Goal: Obtain resource: Download file/media

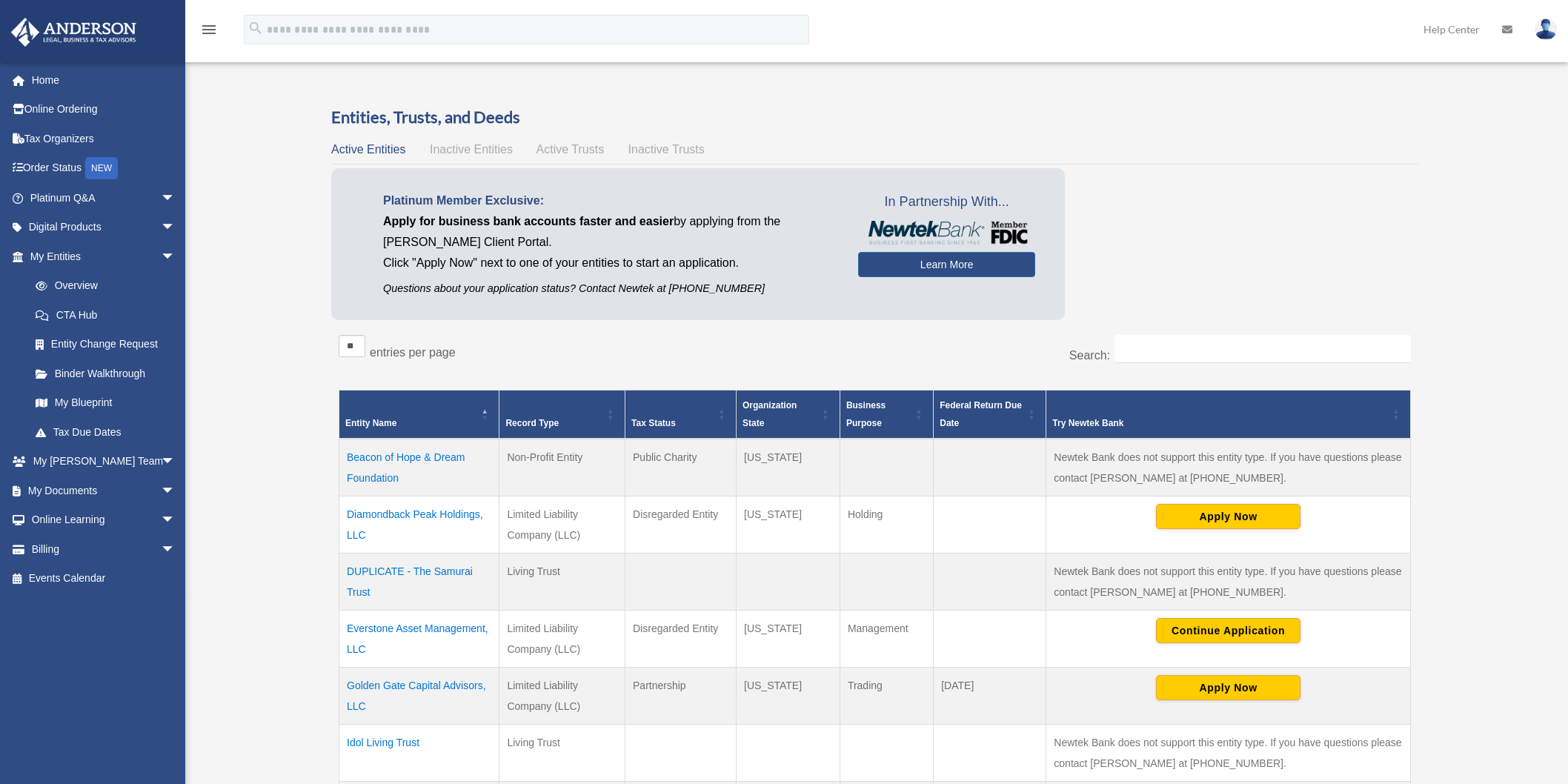
scroll to position [164, 0]
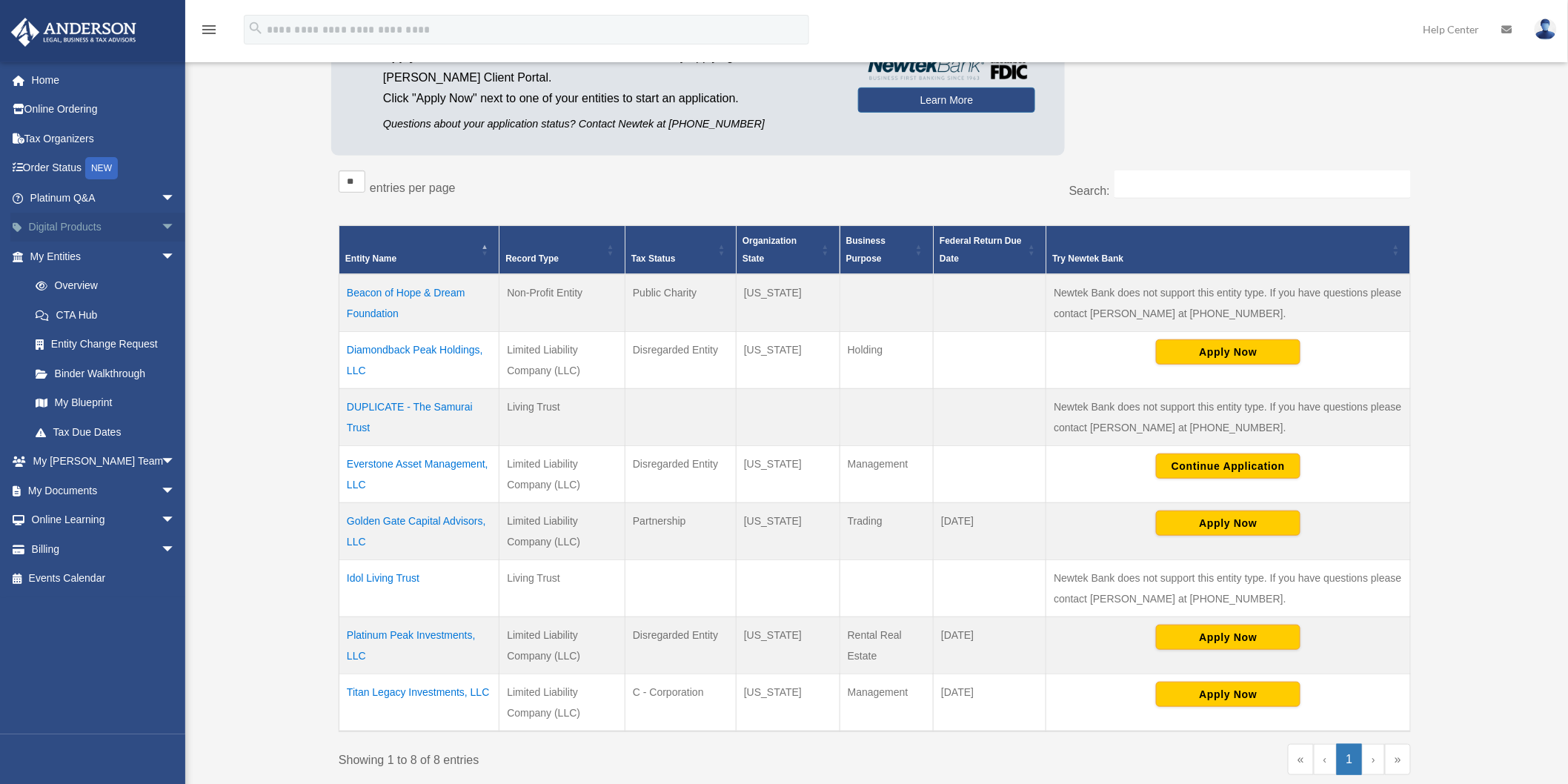
click at [58, 225] on link "Digital Products arrow_drop_down" at bounding box center [104, 227] width 187 height 29
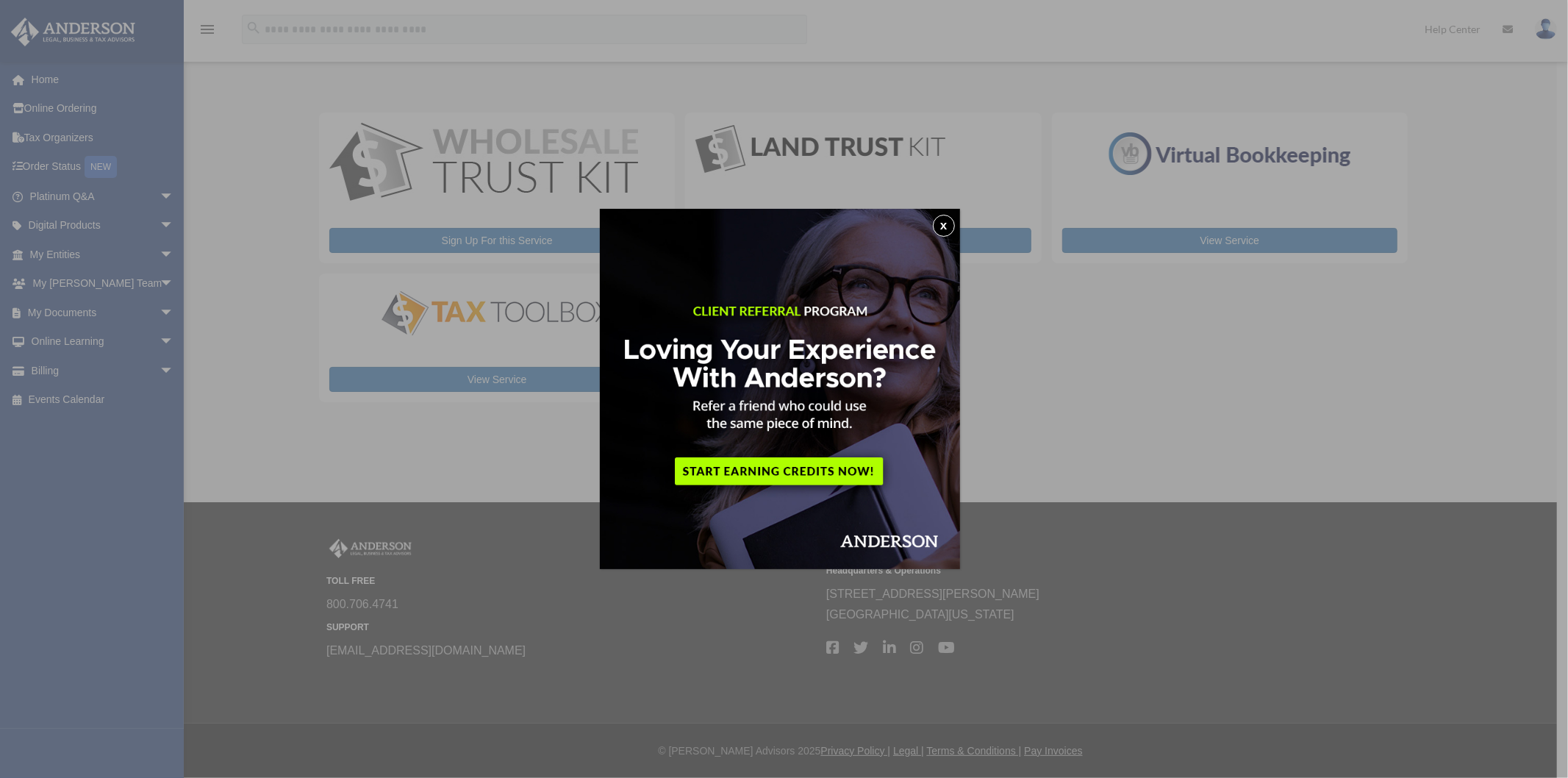
click at [948, 228] on button "x" at bounding box center [943, 225] width 22 height 22
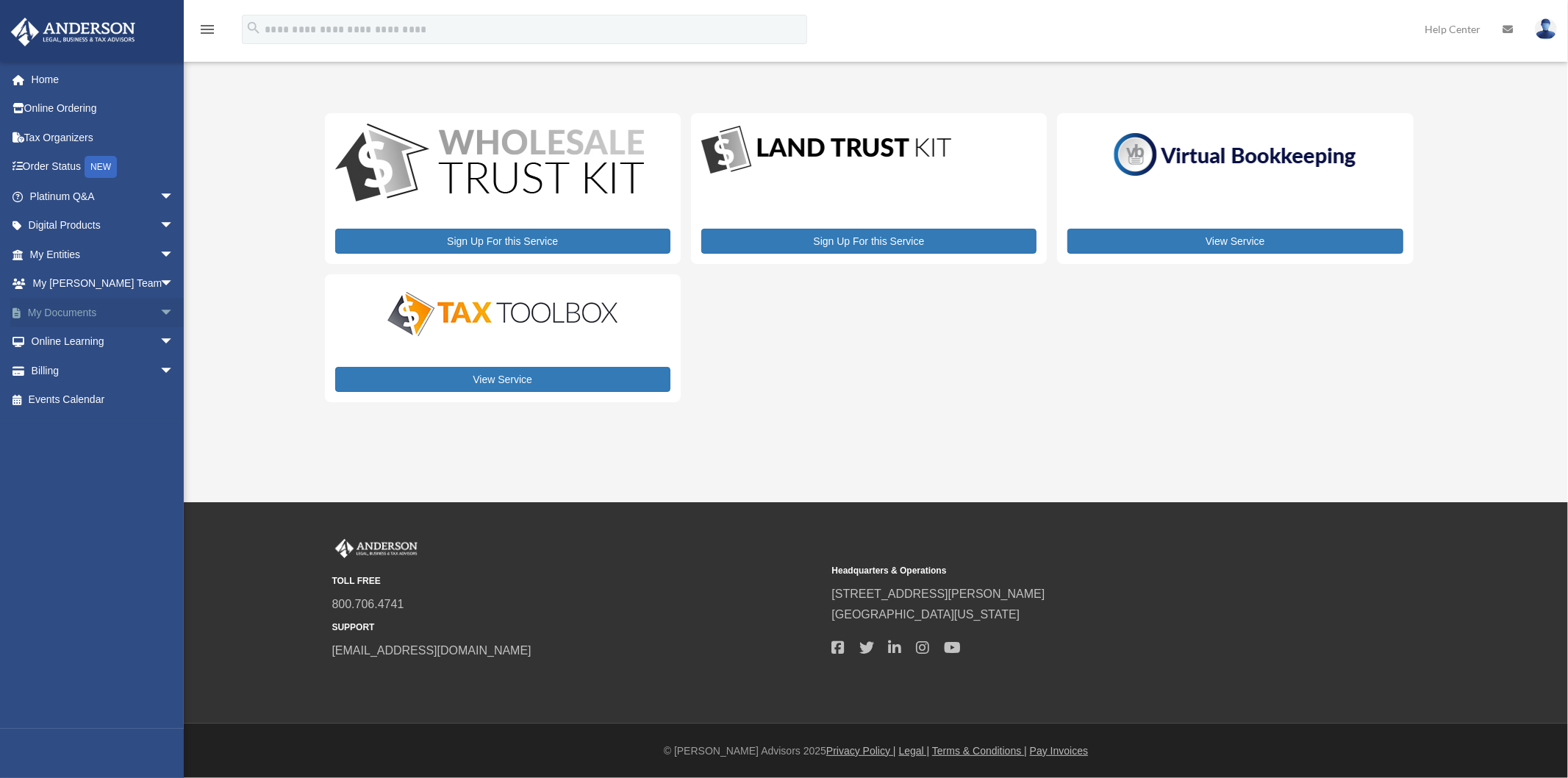
click at [62, 306] on link "My Documents arrow_drop_down" at bounding box center [103, 312] width 186 height 29
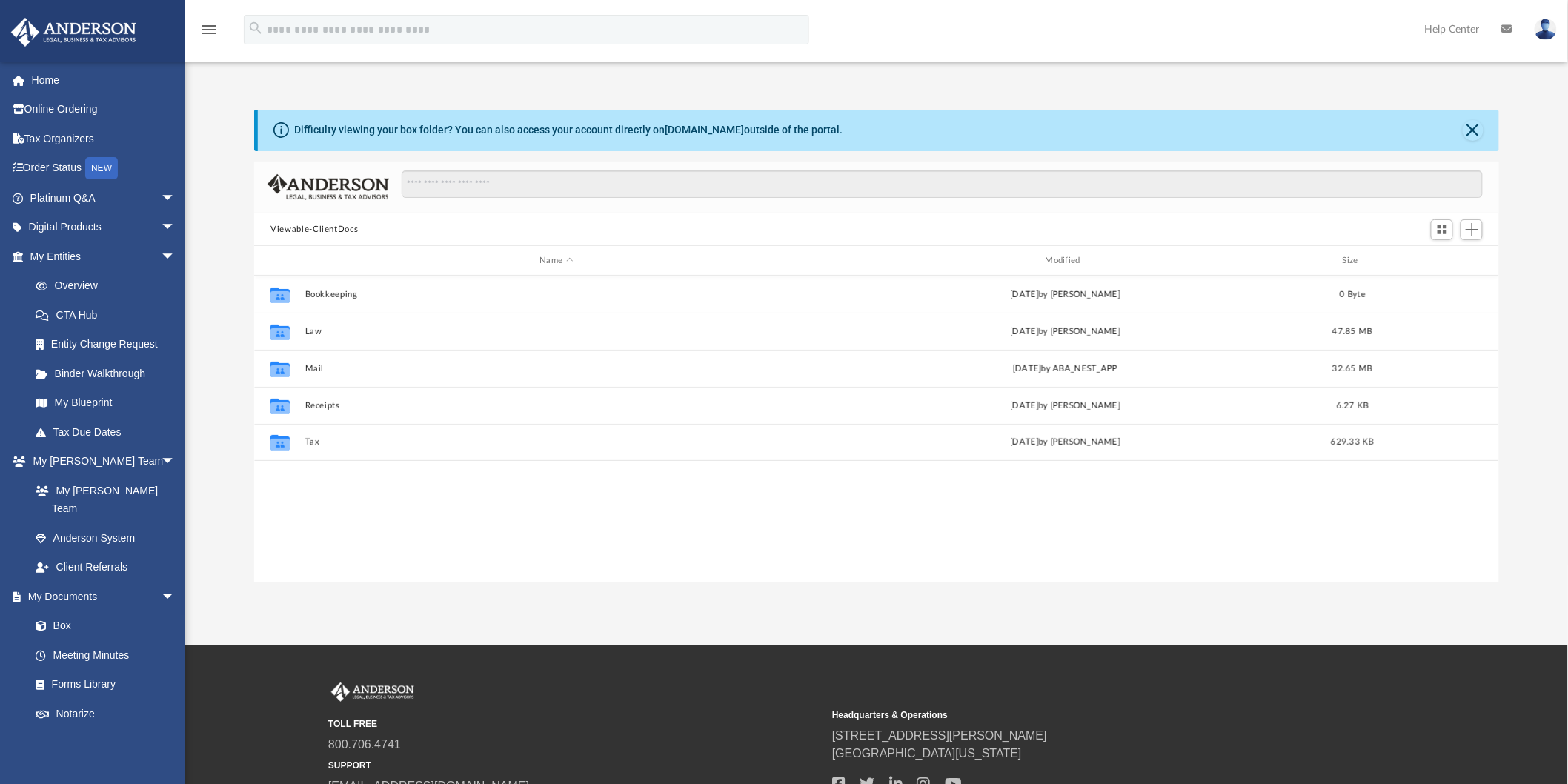
scroll to position [323, 1232]
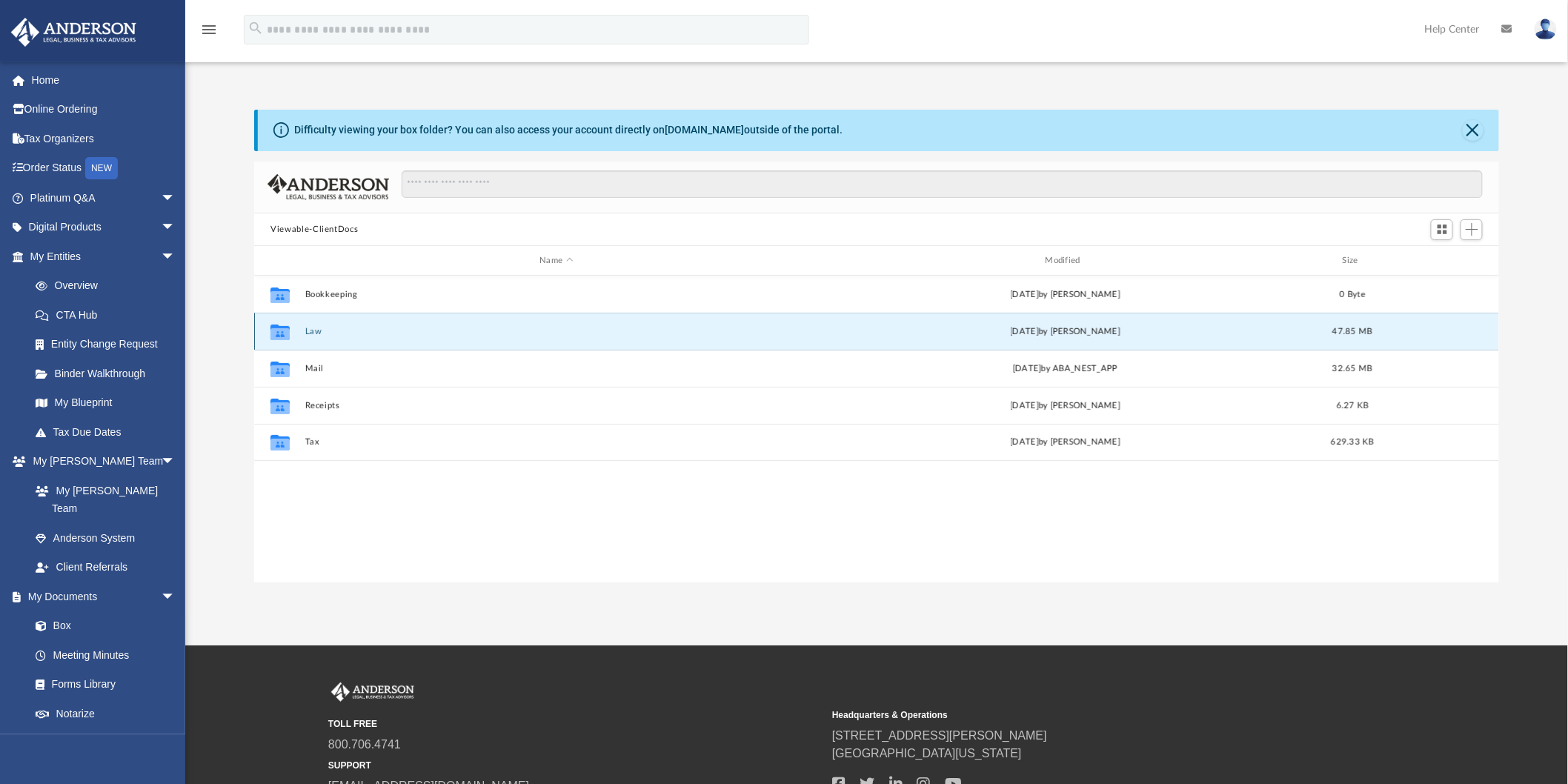
click at [311, 328] on button "Law" at bounding box center [556, 331] width 503 height 10
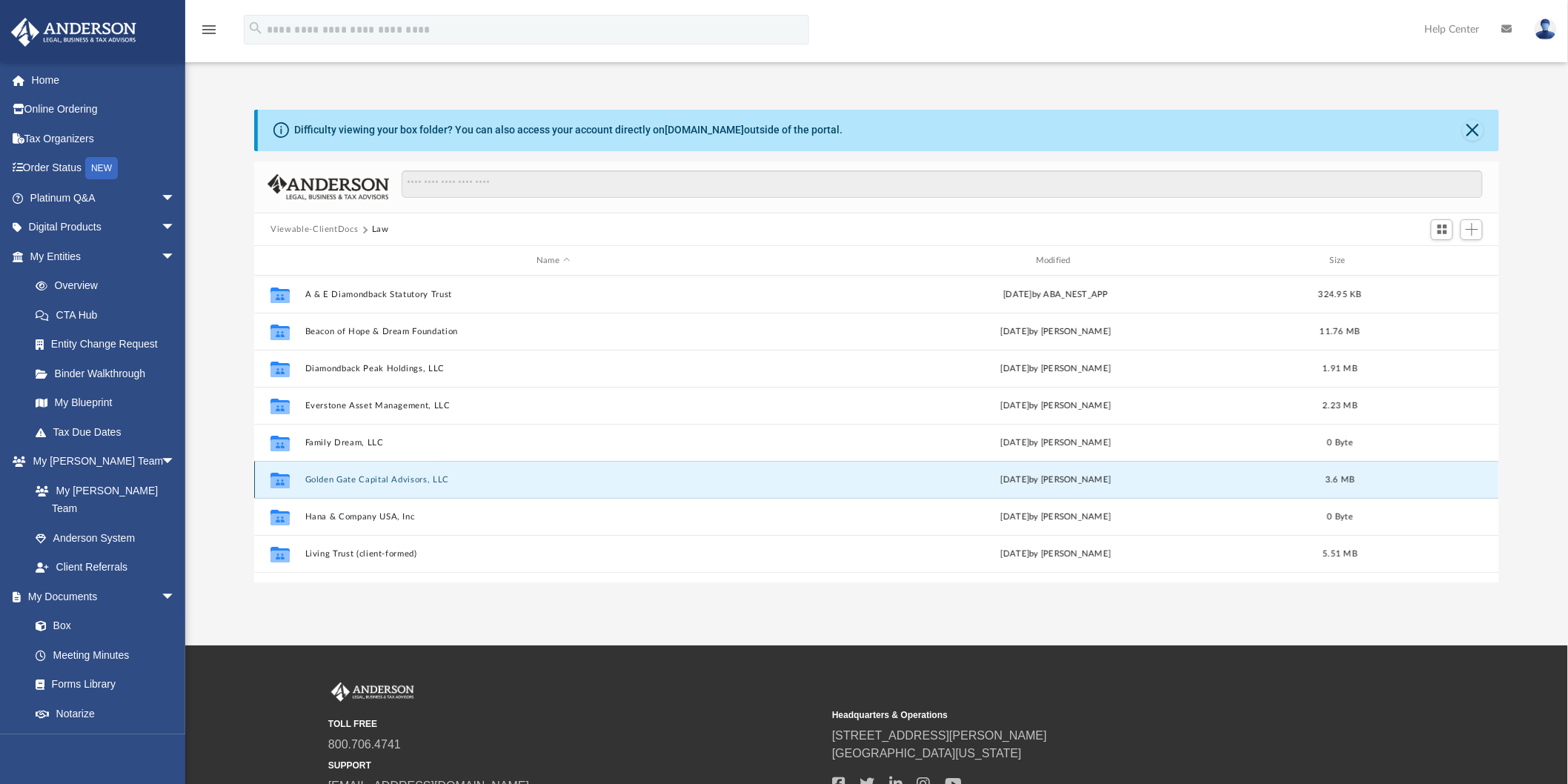
click at [359, 477] on button "Golden Gate Capital Advisors, LLC" at bounding box center [553, 479] width 497 height 10
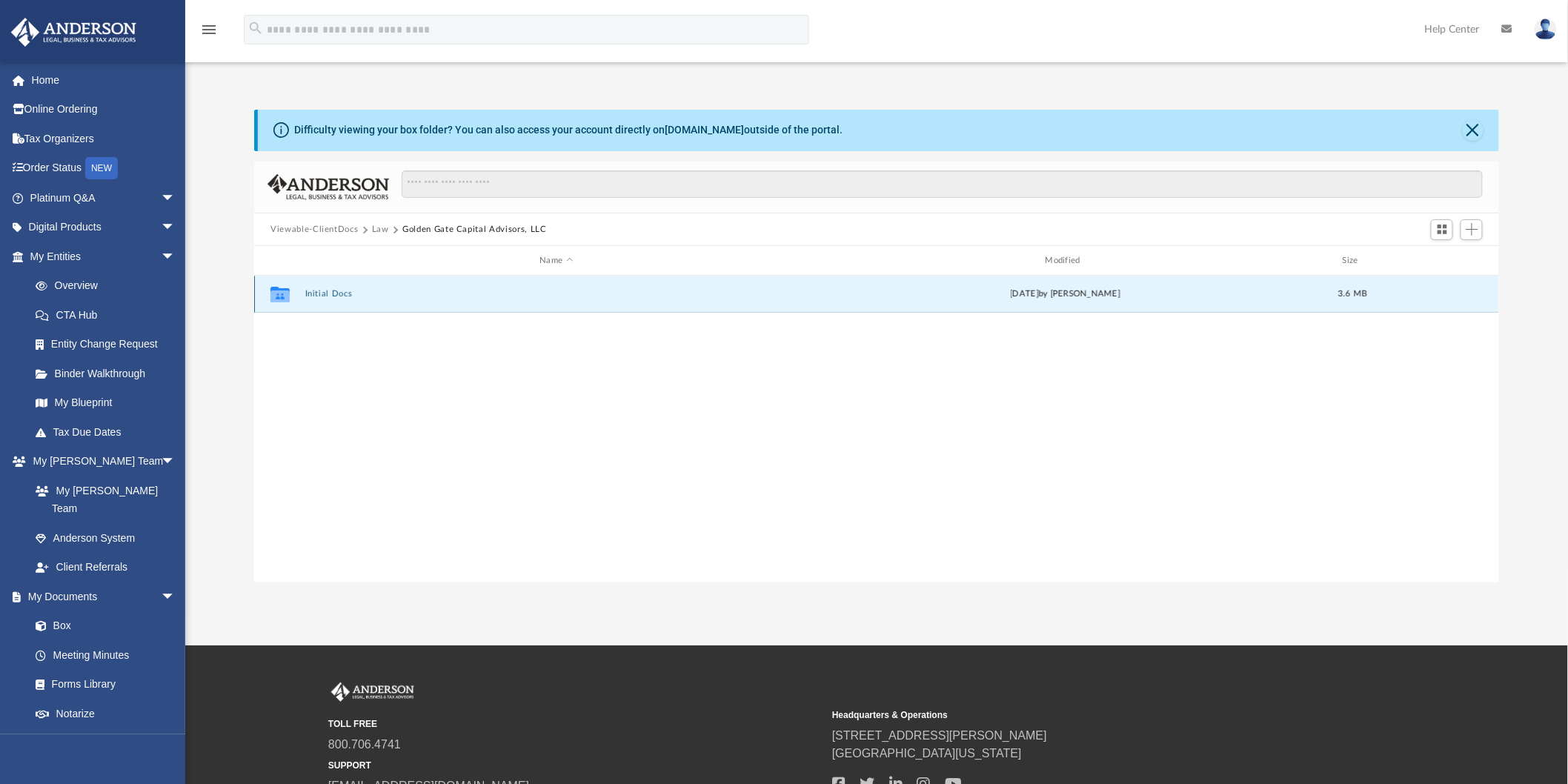
click at [330, 294] on button "Initial Docs" at bounding box center [556, 294] width 503 height 10
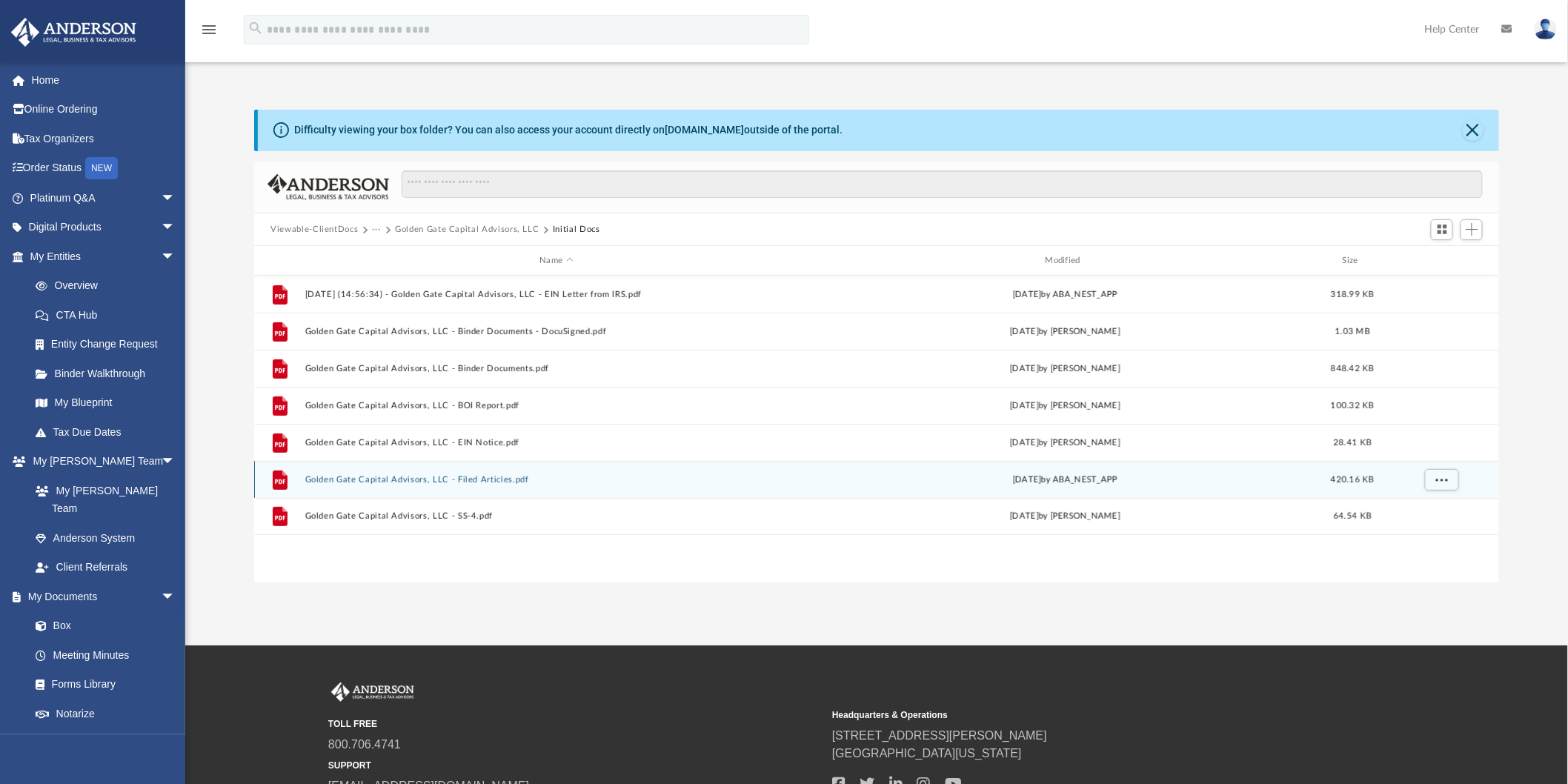
click at [417, 477] on button "Golden Gate Capital Advisors, LLC - Filed Articles.pdf" at bounding box center [556, 479] width 503 height 10
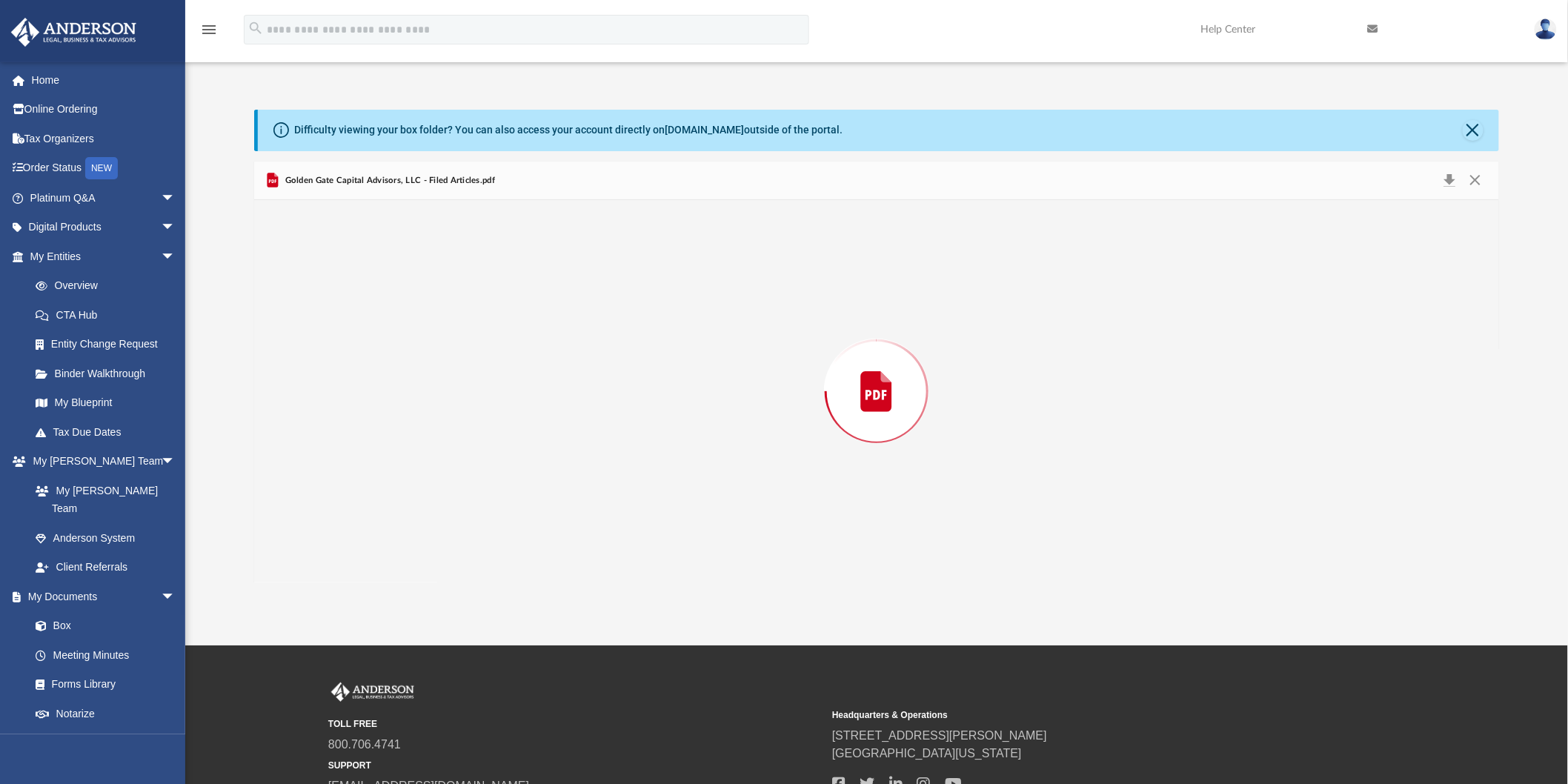
click at [417, 477] on div "Preview" at bounding box center [876, 391] width 1244 height 383
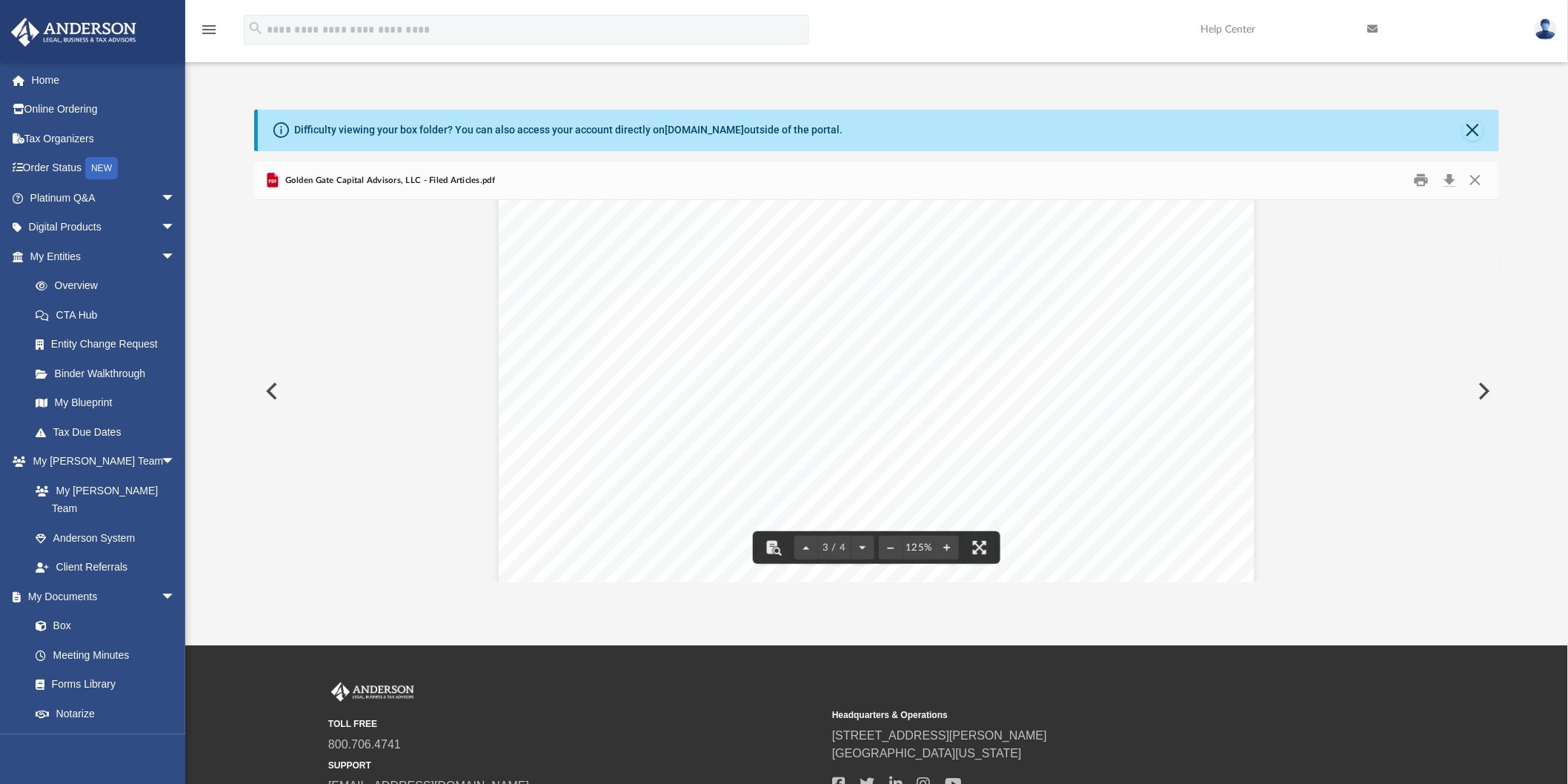
scroll to position [2135, 0]
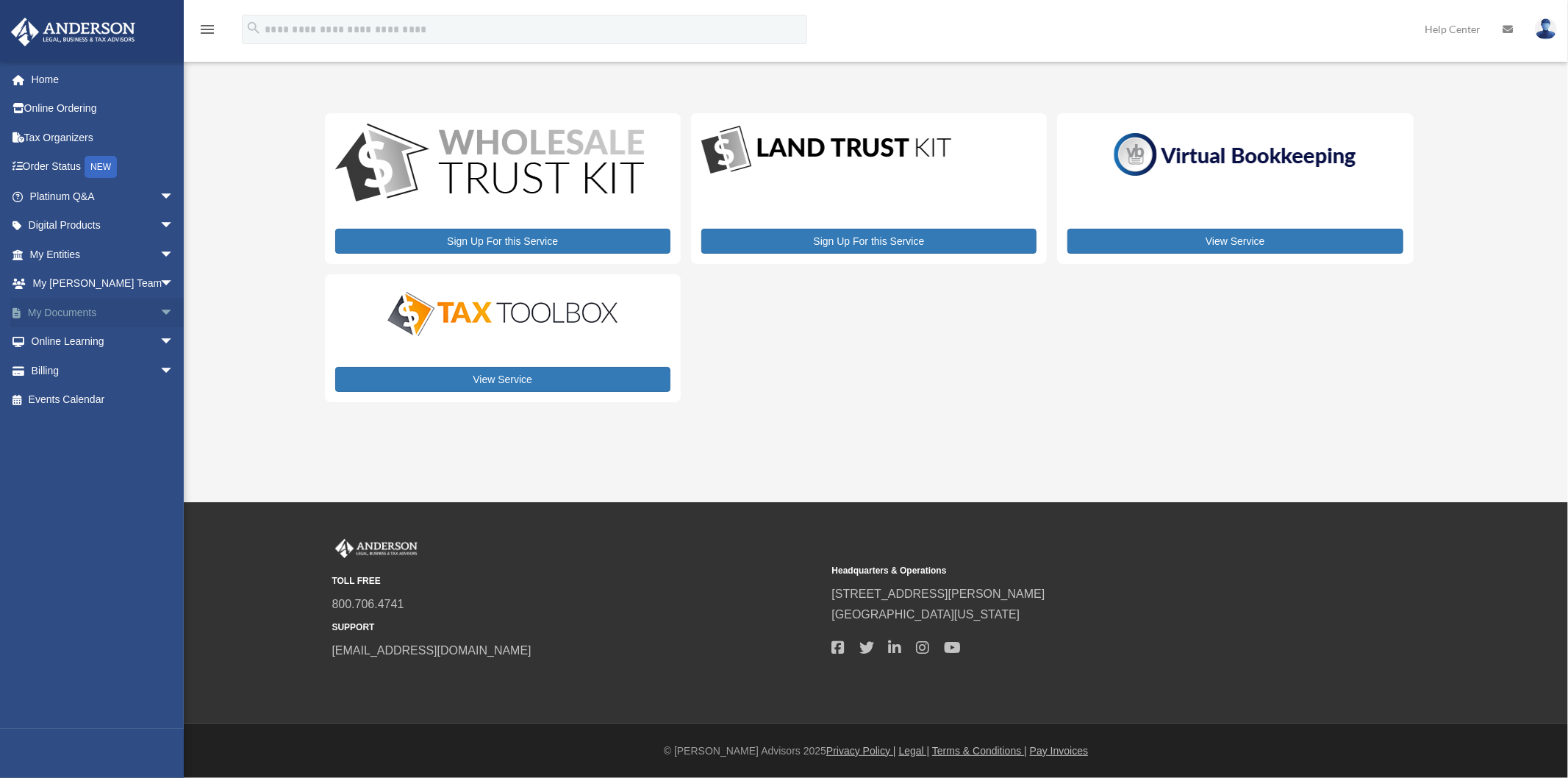
click at [45, 307] on link "My Documents arrow_drop_down" at bounding box center [103, 312] width 186 height 29
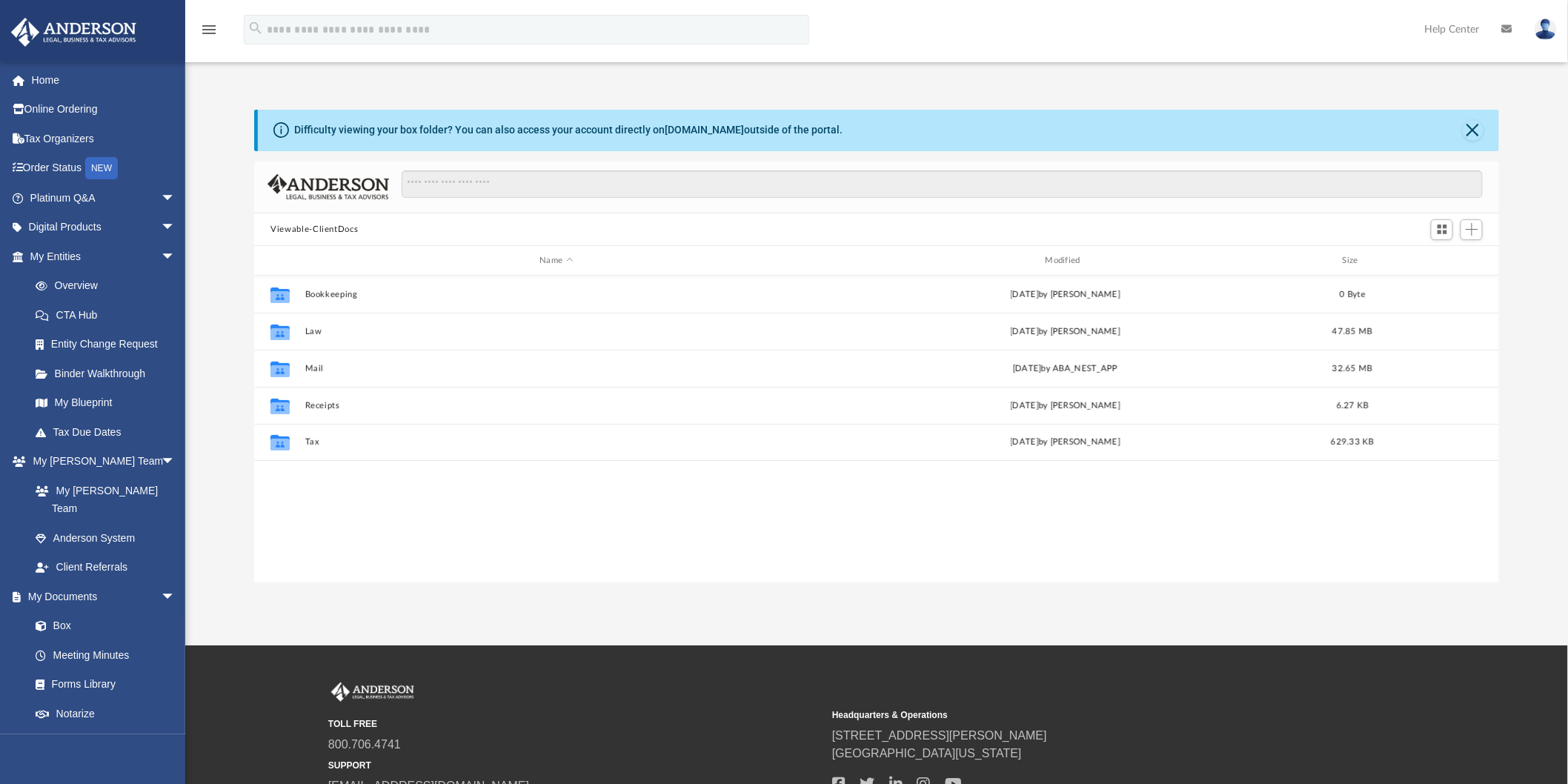
scroll to position [323, 1232]
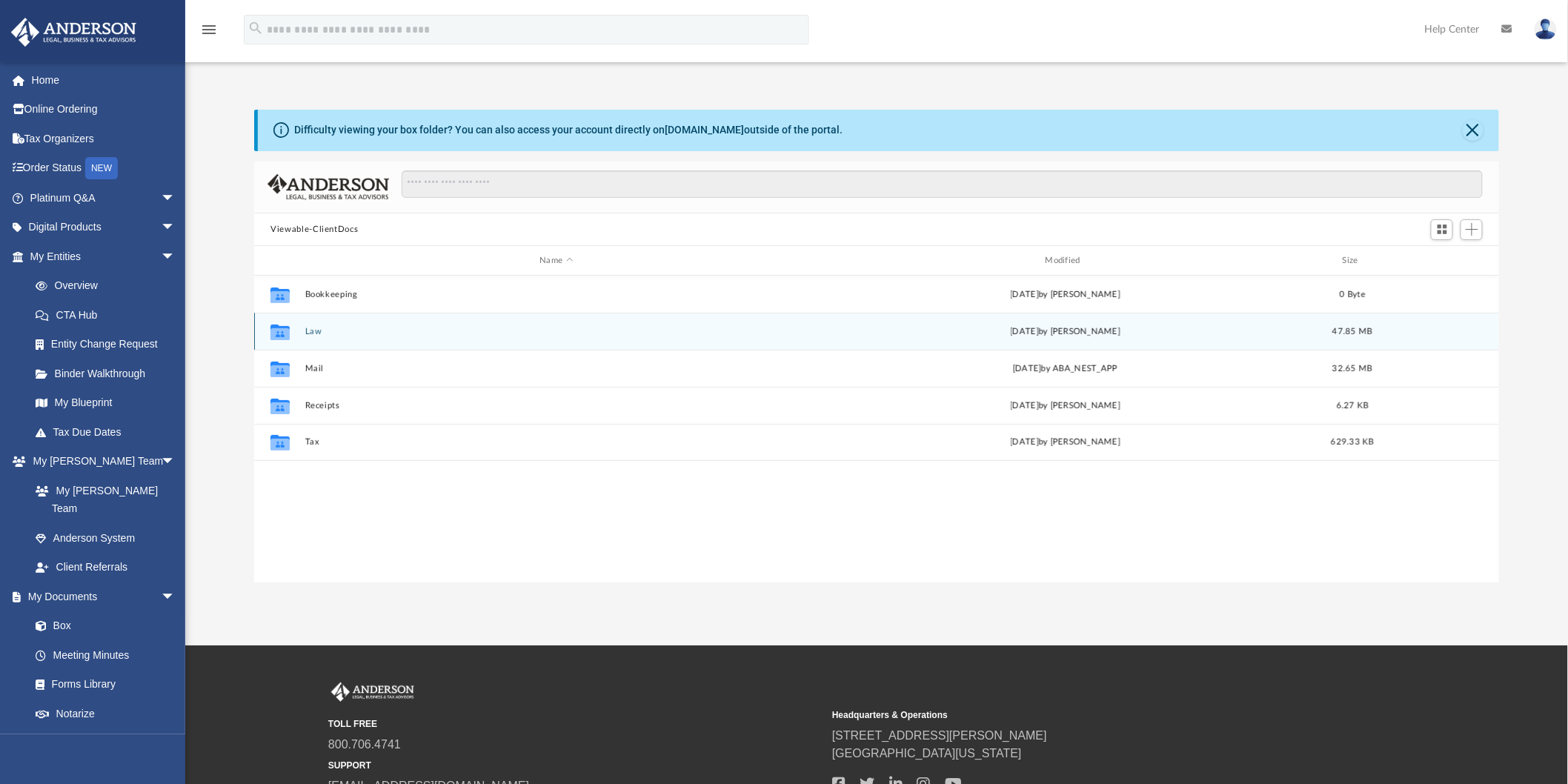
click at [314, 331] on button "Law" at bounding box center [556, 331] width 503 height 10
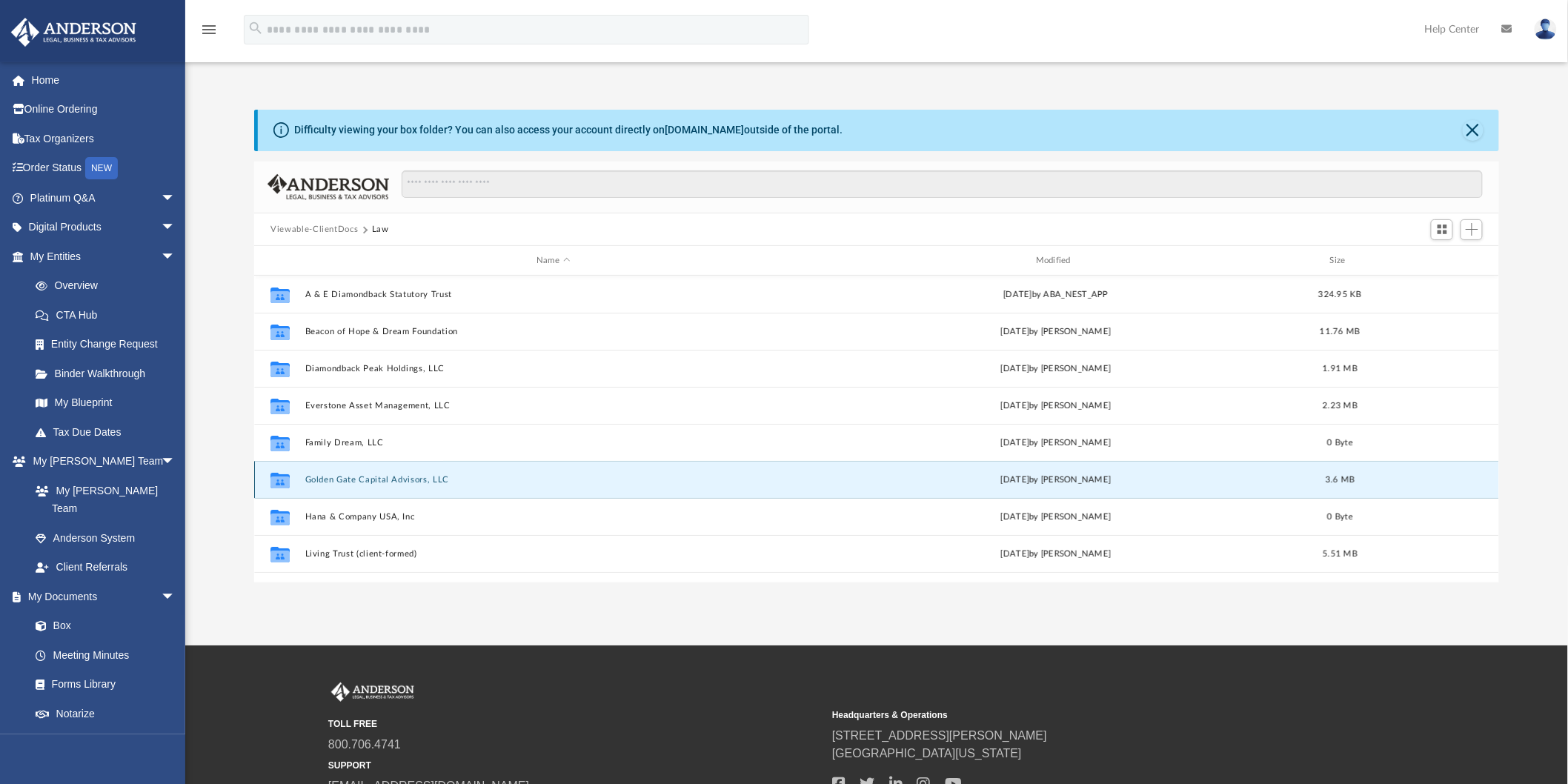
click at [350, 481] on button "Golden Gate Capital Advisors, LLC" at bounding box center [553, 479] width 497 height 10
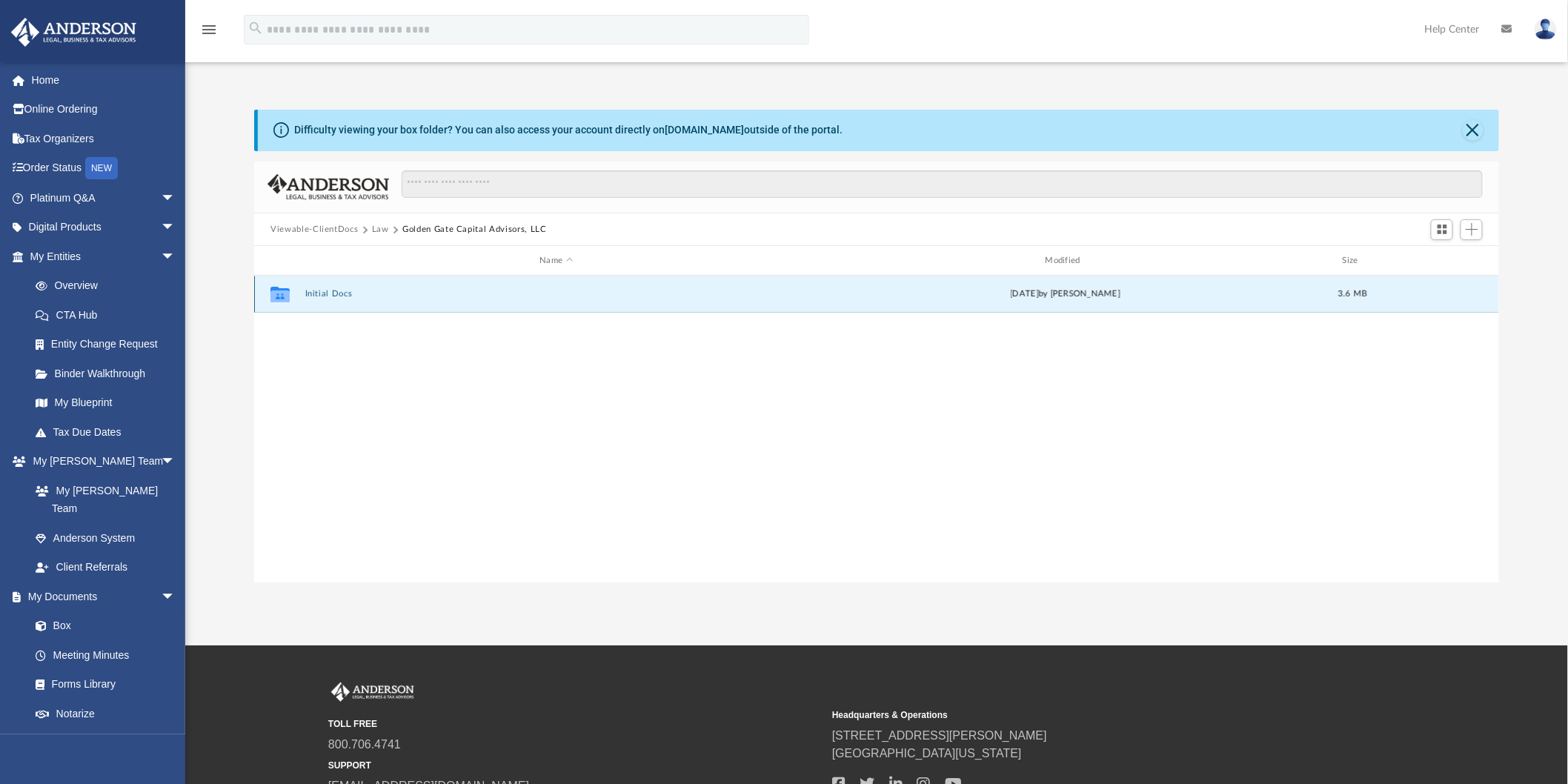
click at [327, 291] on button "Initial Docs" at bounding box center [556, 294] width 503 height 10
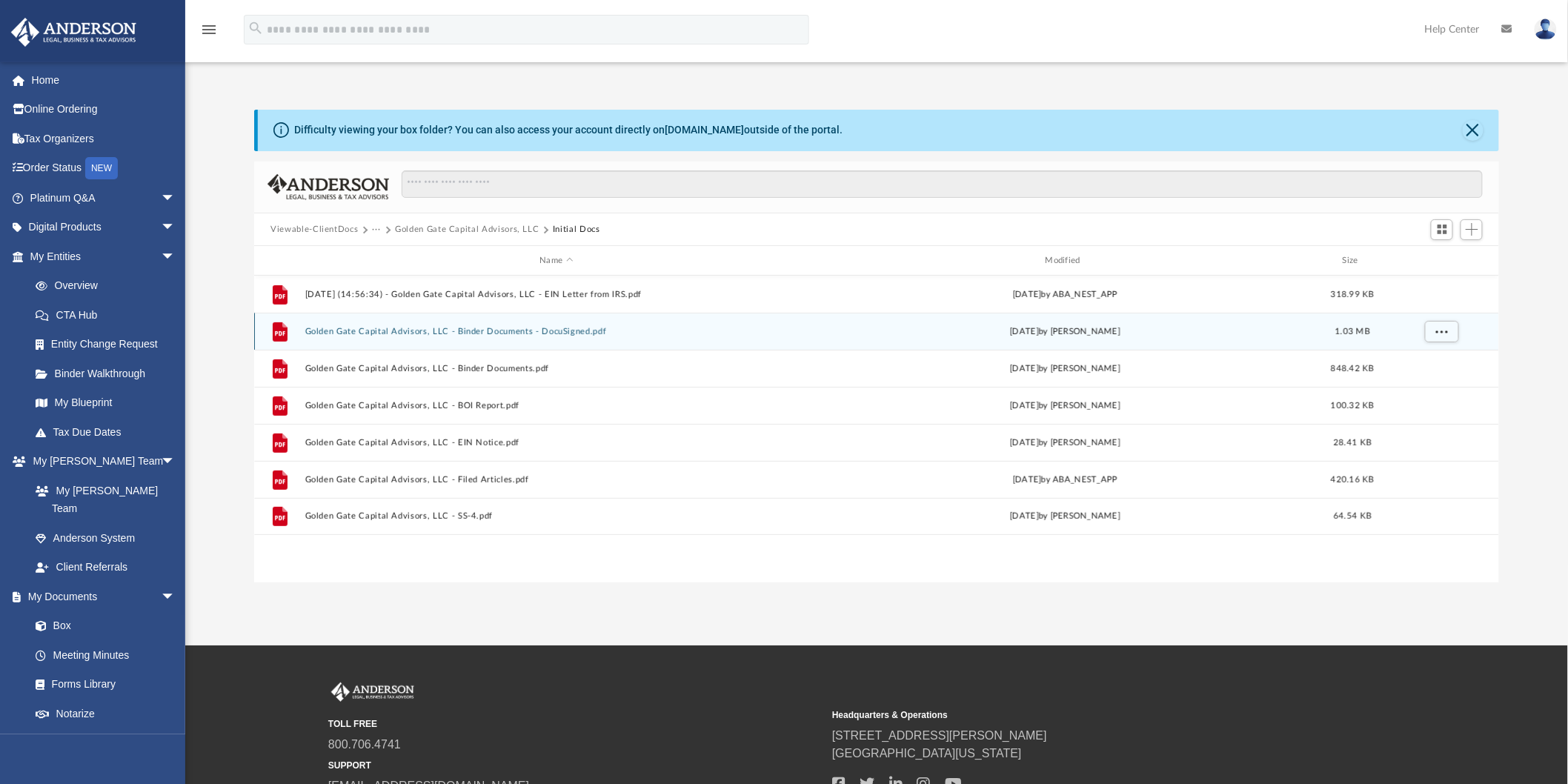
click at [418, 334] on button "Golden Gate Capital Advisors, LLC - Binder Documents - DocuSigned.pdf" at bounding box center [556, 331] width 503 height 10
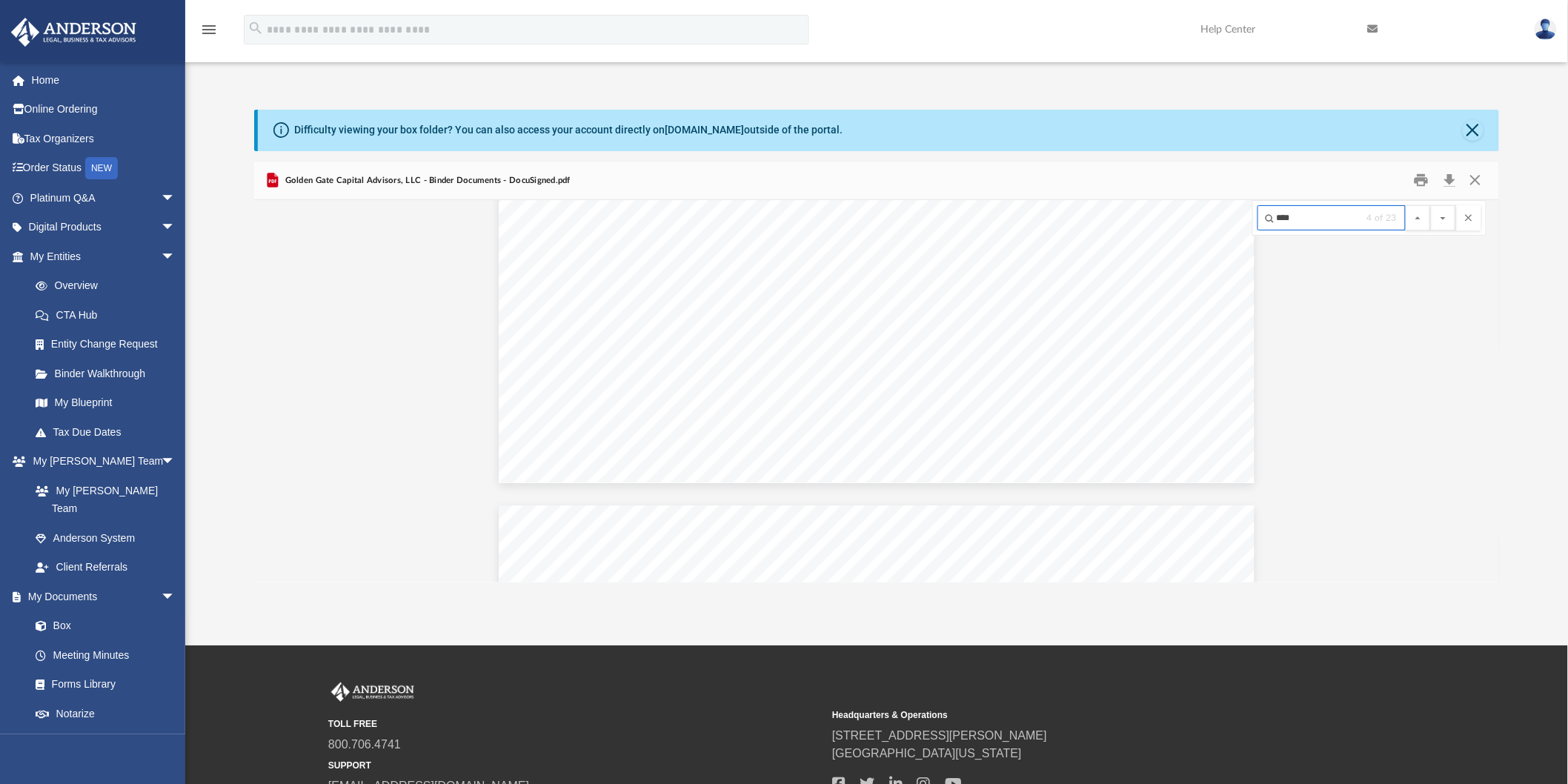
scroll to position [61126, 0]
type input "****"
click at [1446, 215] on button "File preview" at bounding box center [1443, 217] width 25 height 25
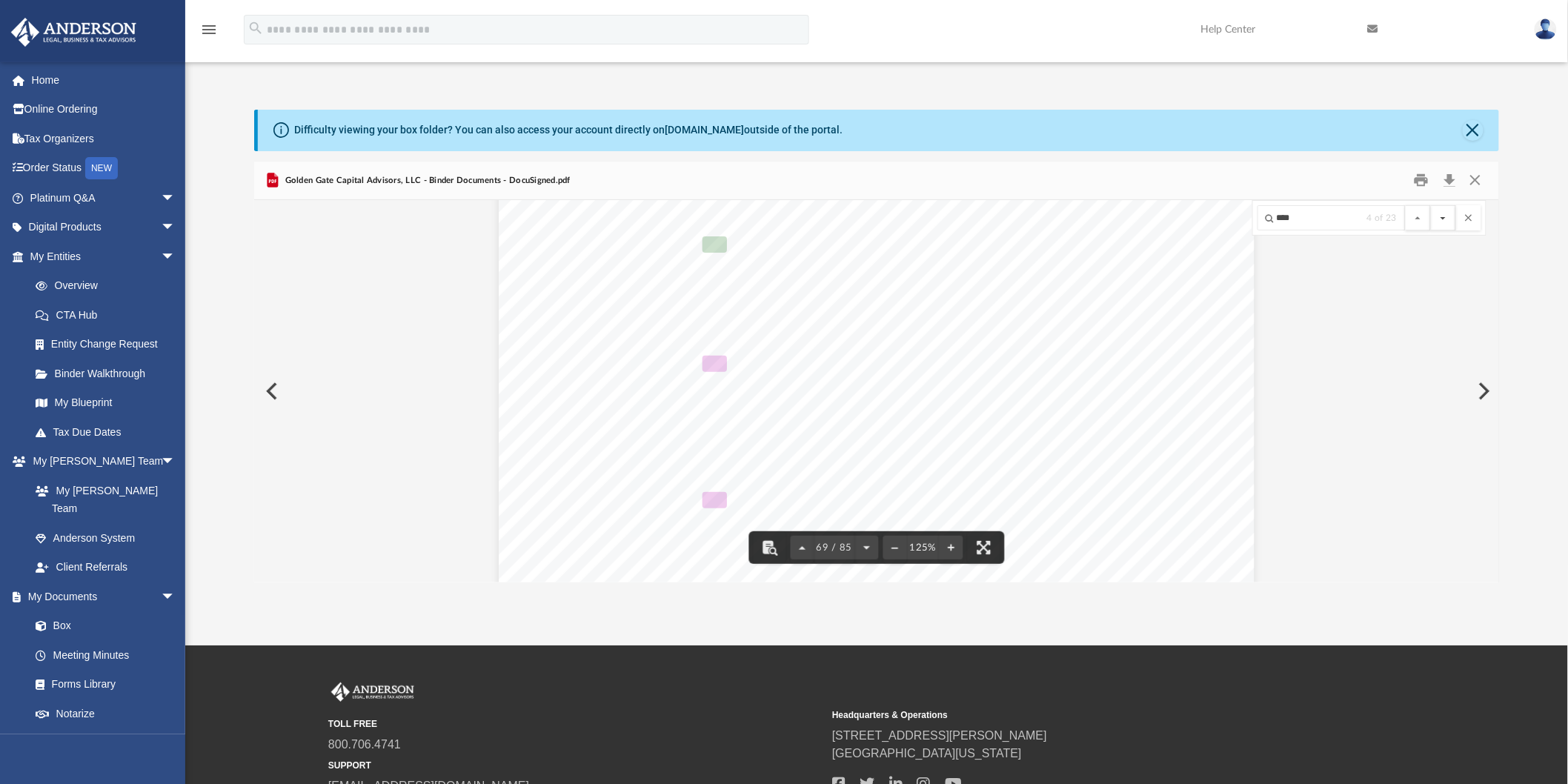
click at [1446, 215] on button "File preview" at bounding box center [1443, 217] width 25 height 25
click at [1443, 220] on button "File preview" at bounding box center [1443, 217] width 25 height 25
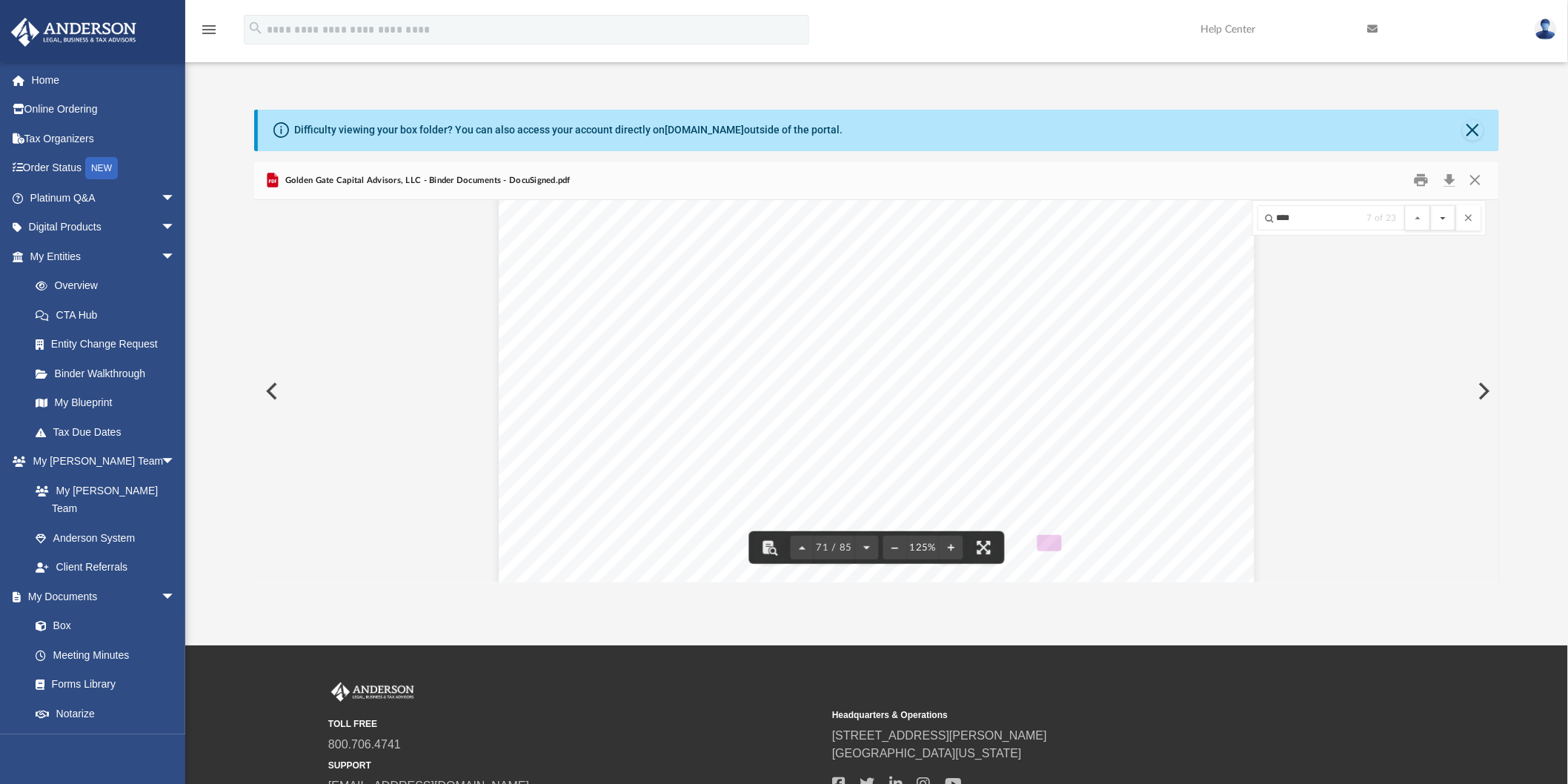
scroll to position [70411, 0]
click at [1442, 220] on button "File preview" at bounding box center [1443, 217] width 25 height 25
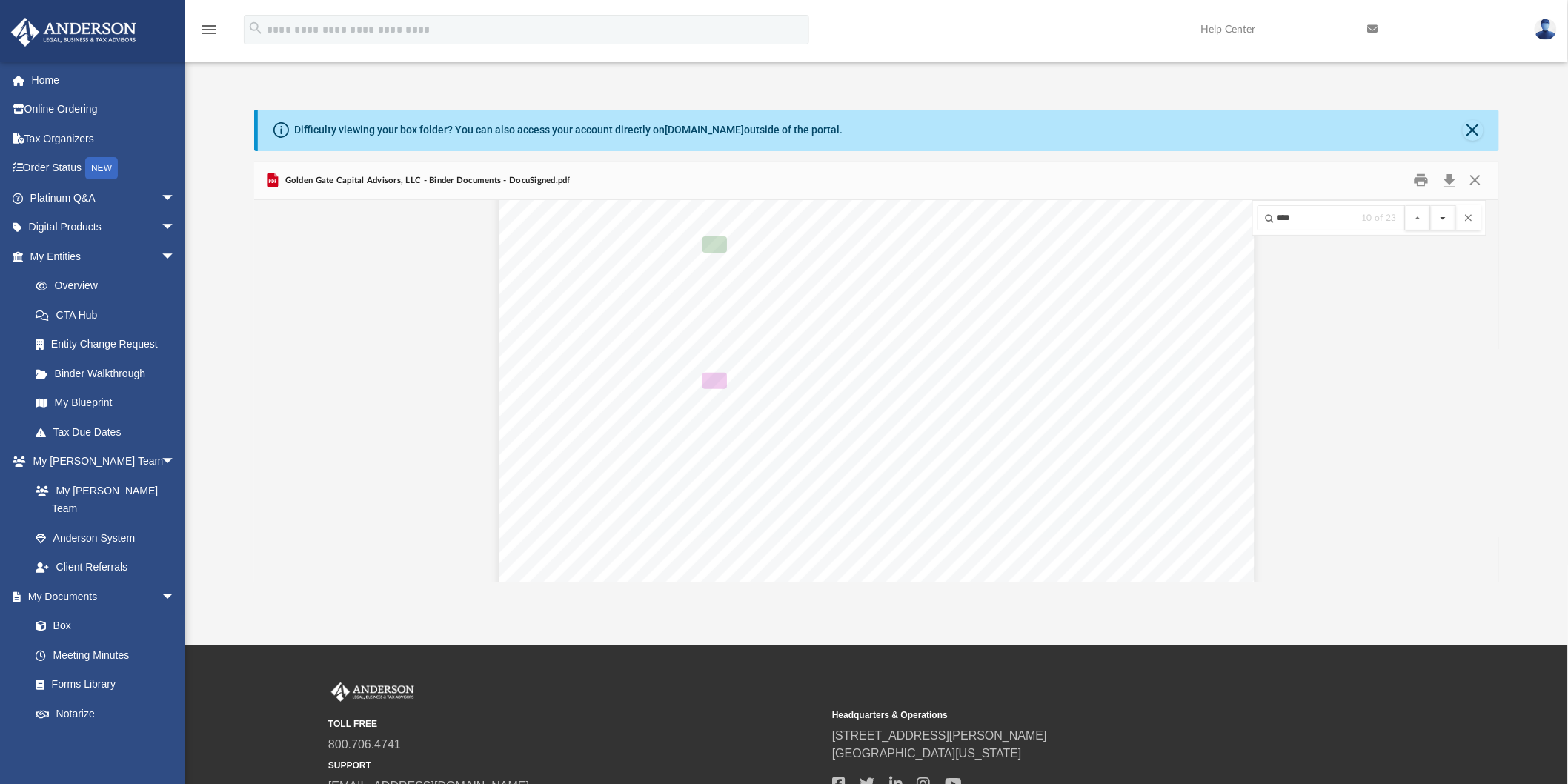
click at [1442, 220] on button "File preview" at bounding box center [1443, 217] width 25 height 25
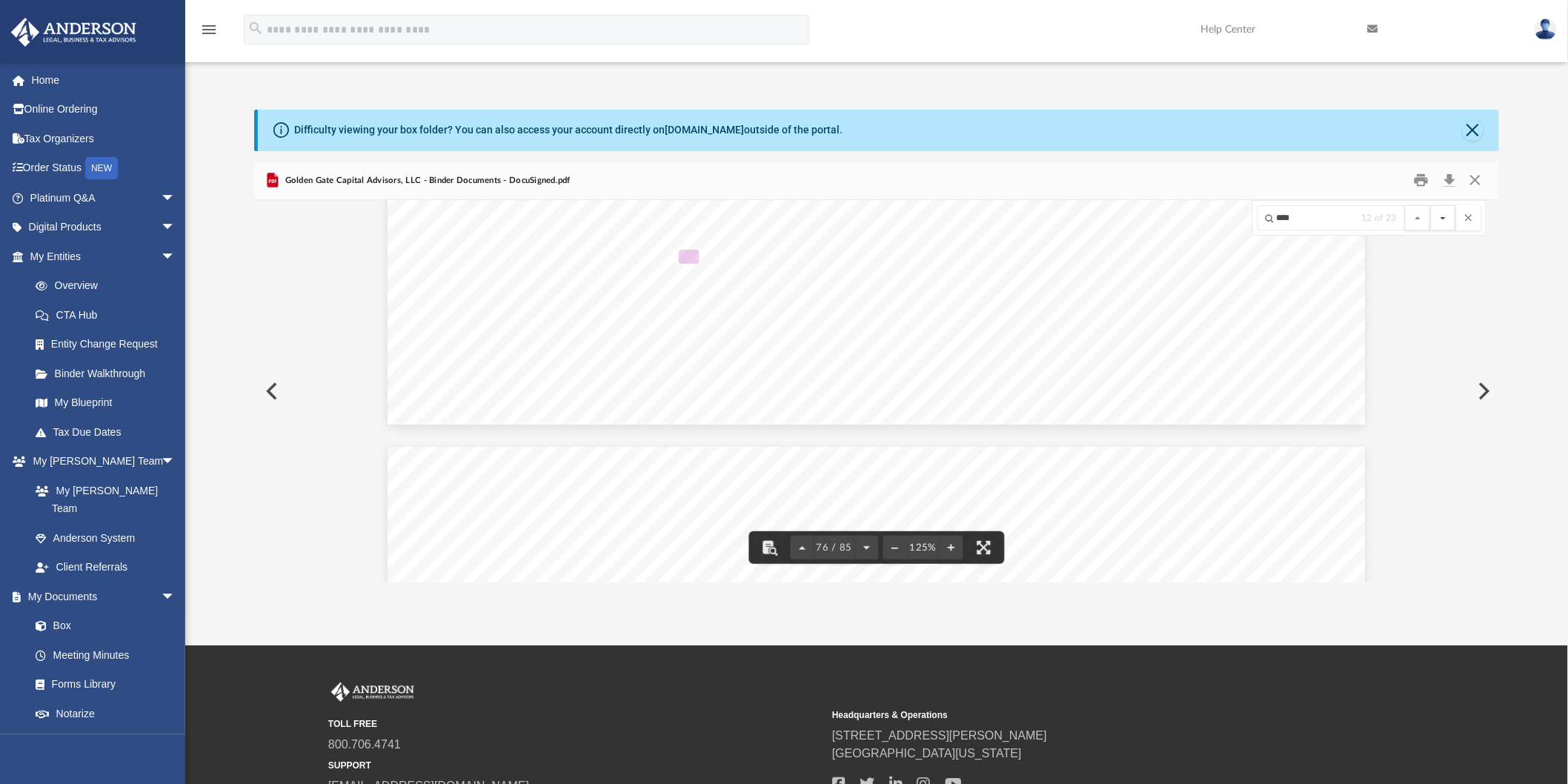
click at [1451, 218] on button "File preview" at bounding box center [1443, 217] width 25 height 25
click at [1450, 218] on button "File preview" at bounding box center [1443, 217] width 25 height 25
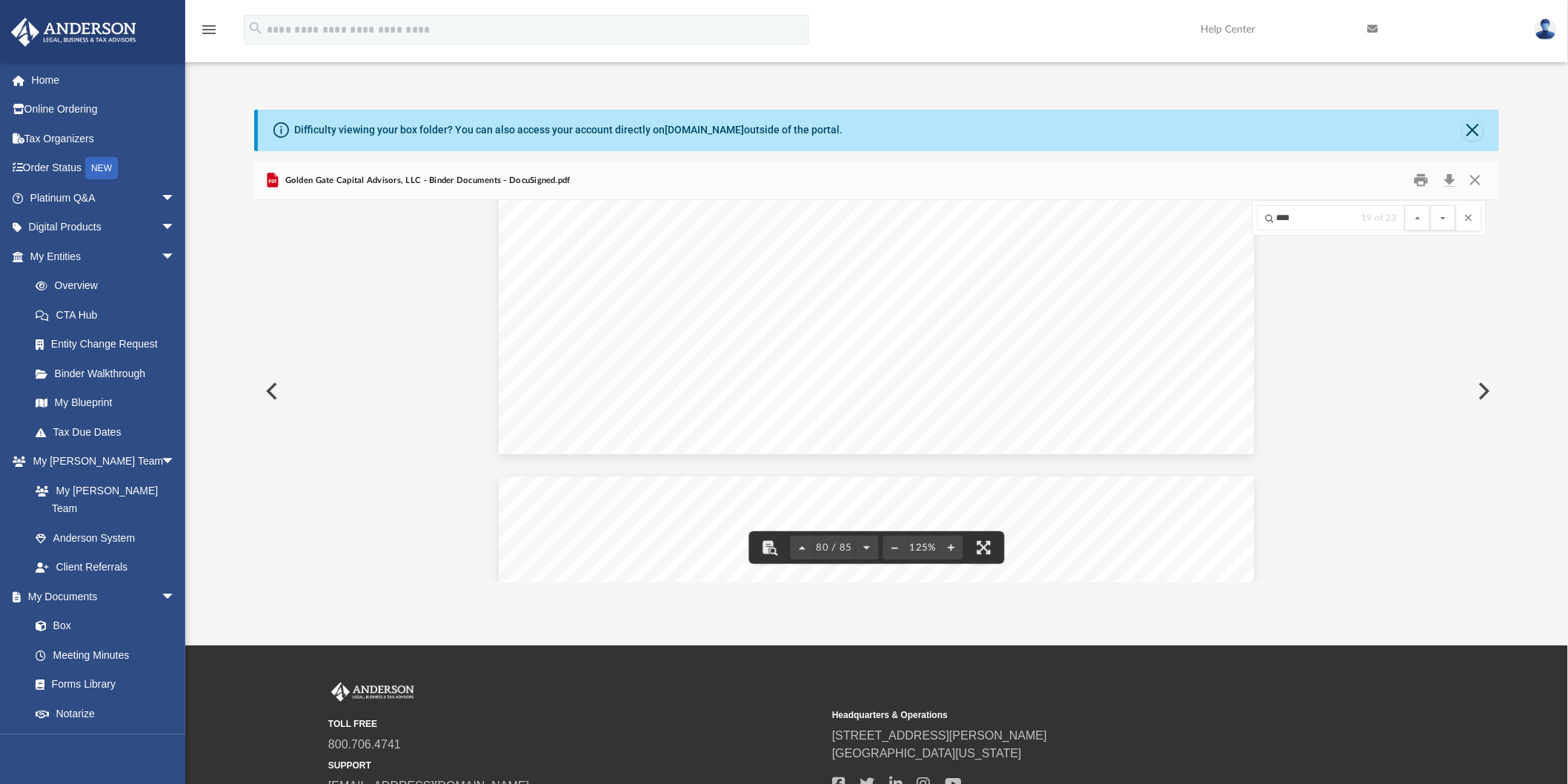
scroll to position [78791, 0]
click at [1446, 217] on button "File preview" at bounding box center [1443, 217] width 25 height 25
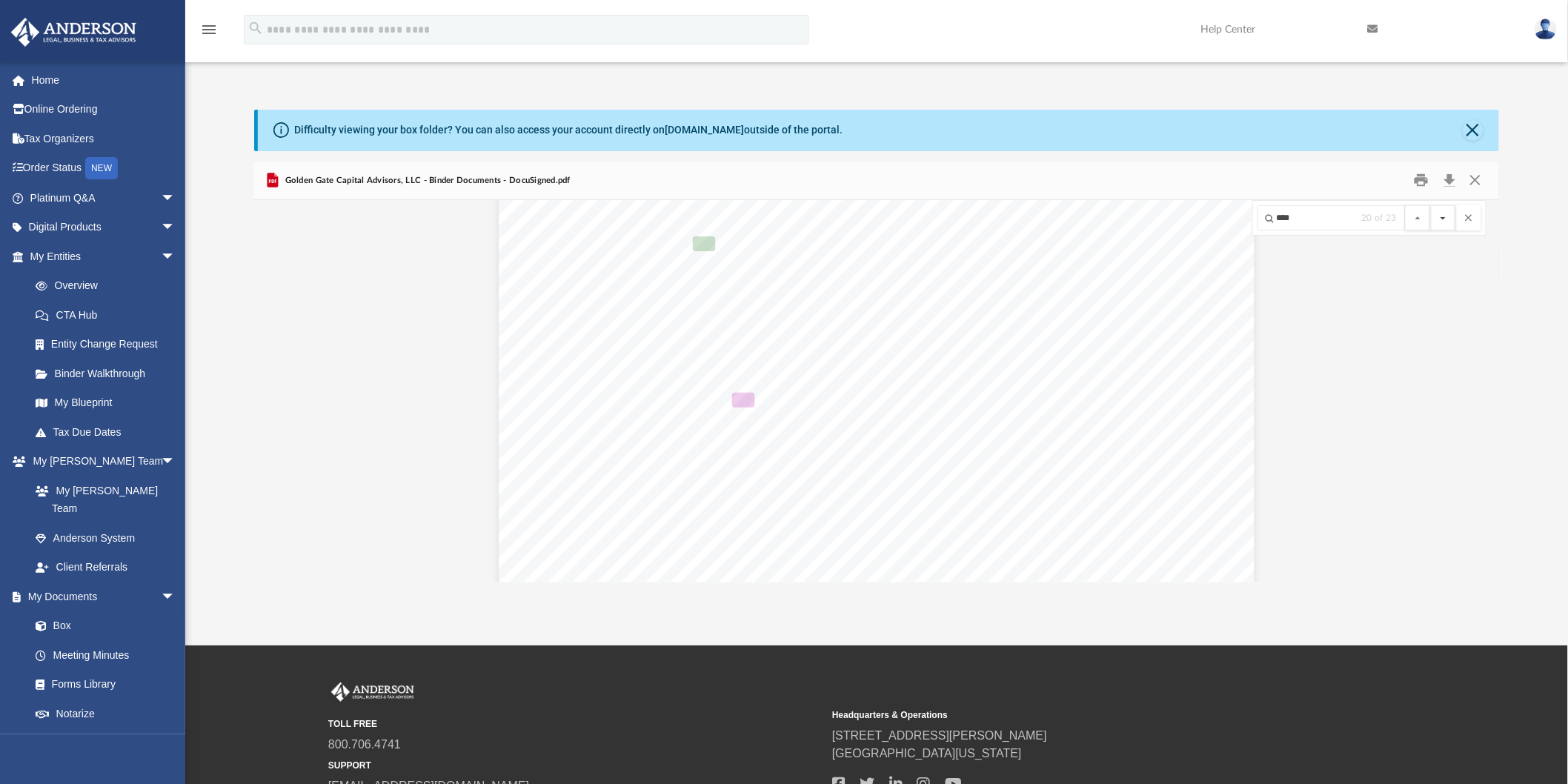
click at [1446, 217] on button "File preview" at bounding box center [1443, 217] width 25 height 25
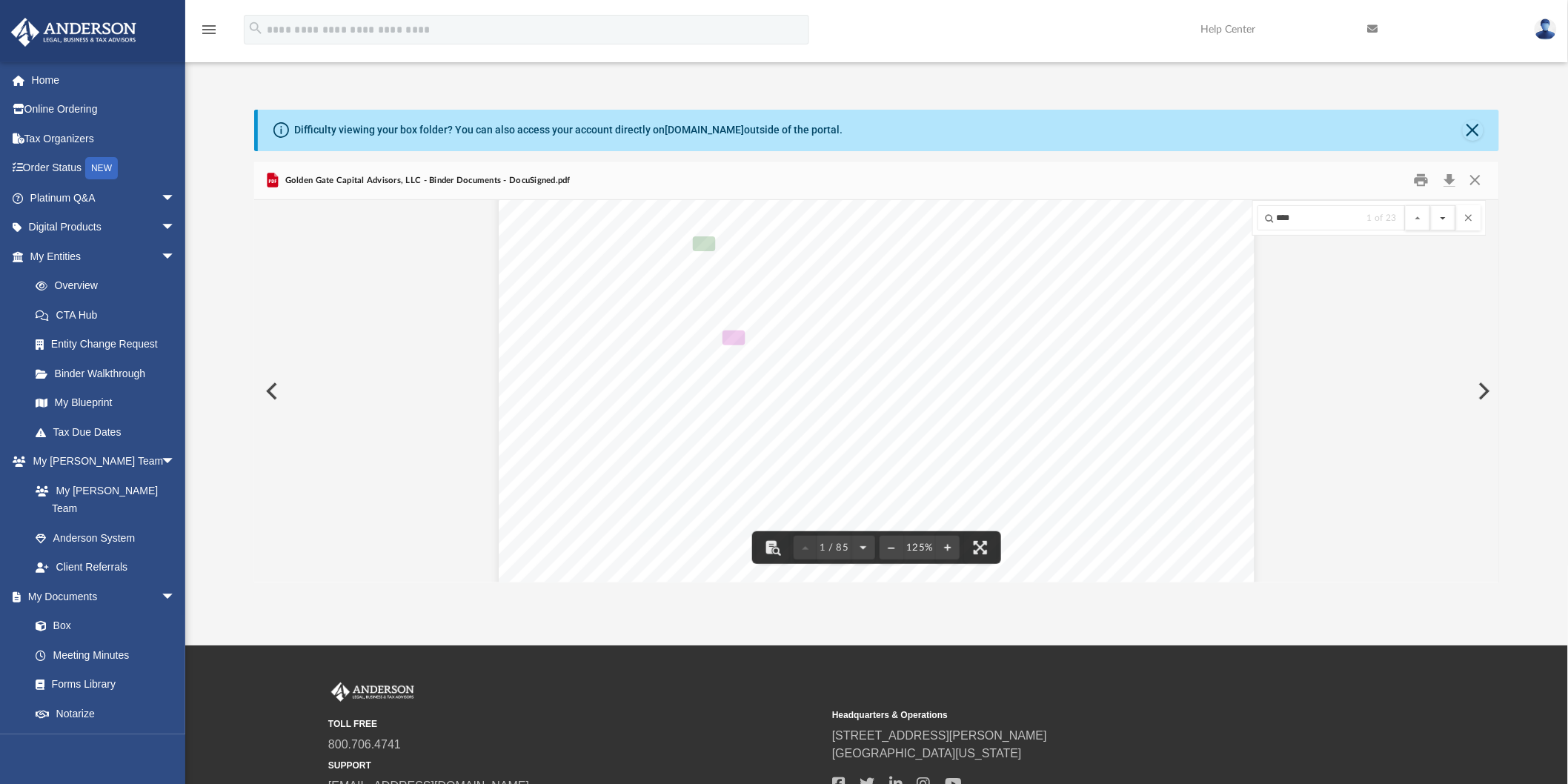
click at [1440, 217] on button "File preview" at bounding box center [1443, 217] width 25 height 25
click at [1441, 217] on button "File preview" at bounding box center [1443, 217] width 25 height 25
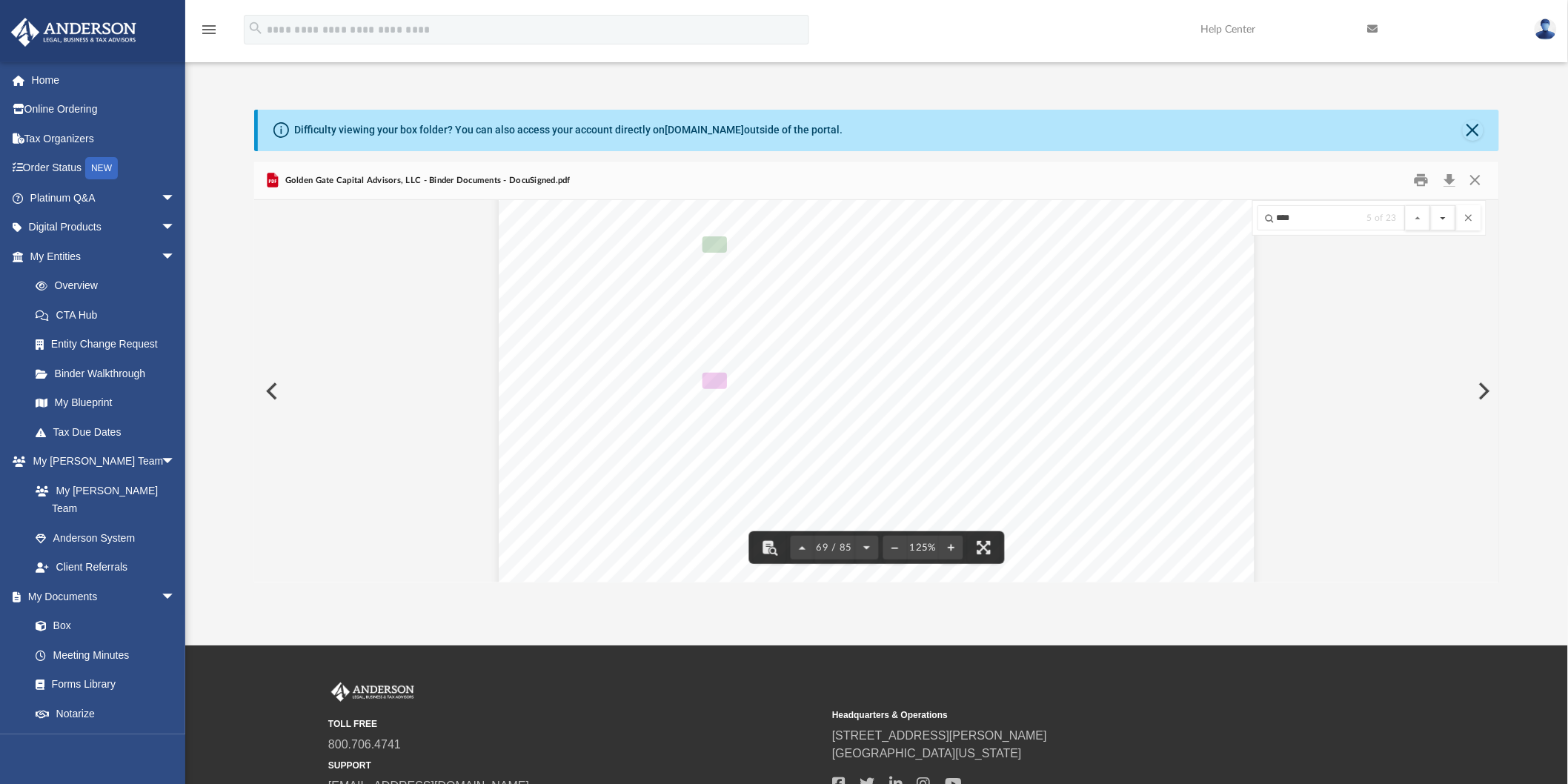
click at [1441, 217] on button "File preview" at bounding box center [1443, 217] width 25 height 25
click at [1441, 219] on button "File preview" at bounding box center [1443, 217] width 25 height 25
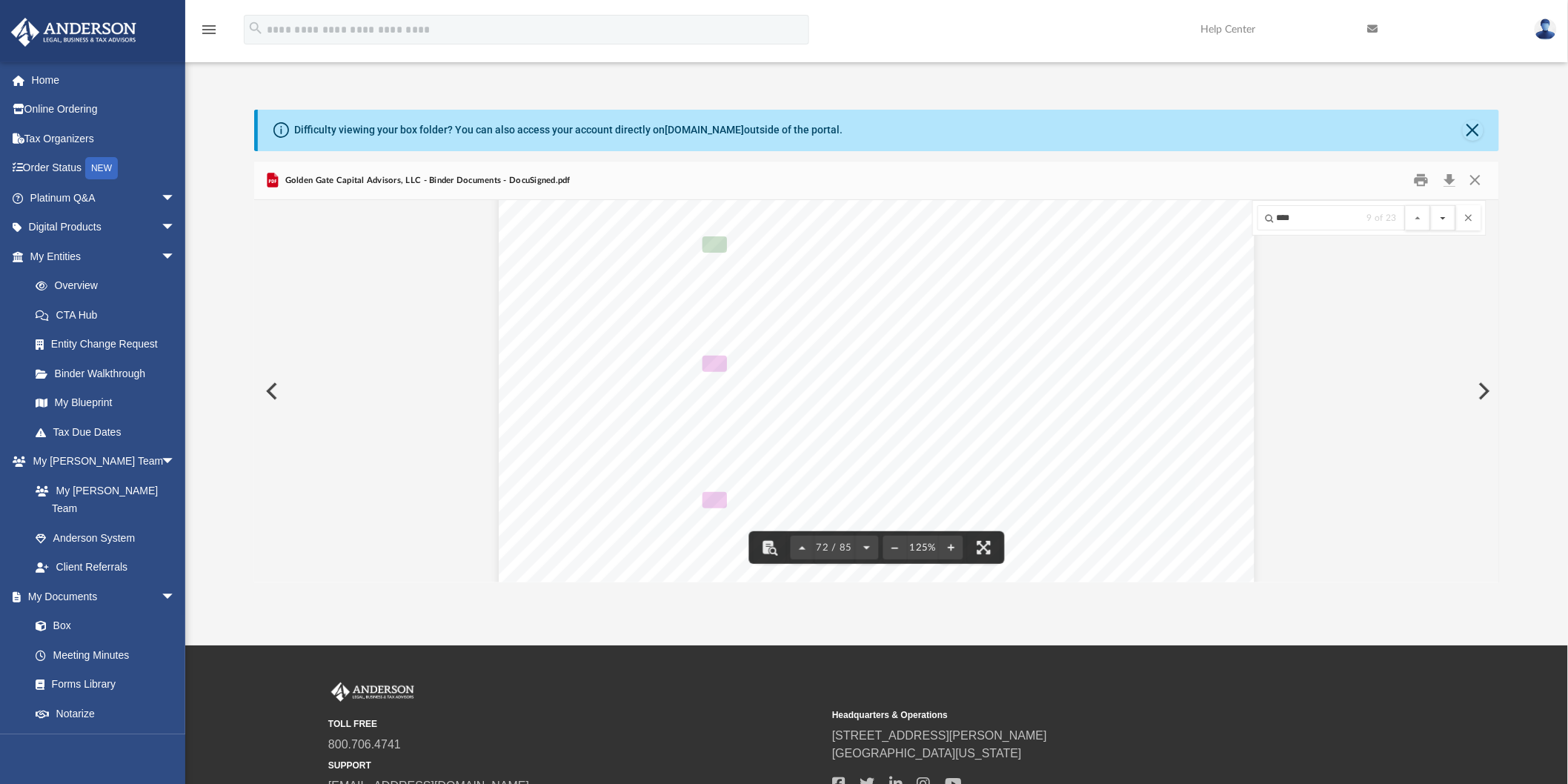
click at [1441, 219] on button "File preview" at bounding box center [1443, 217] width 25 height 25
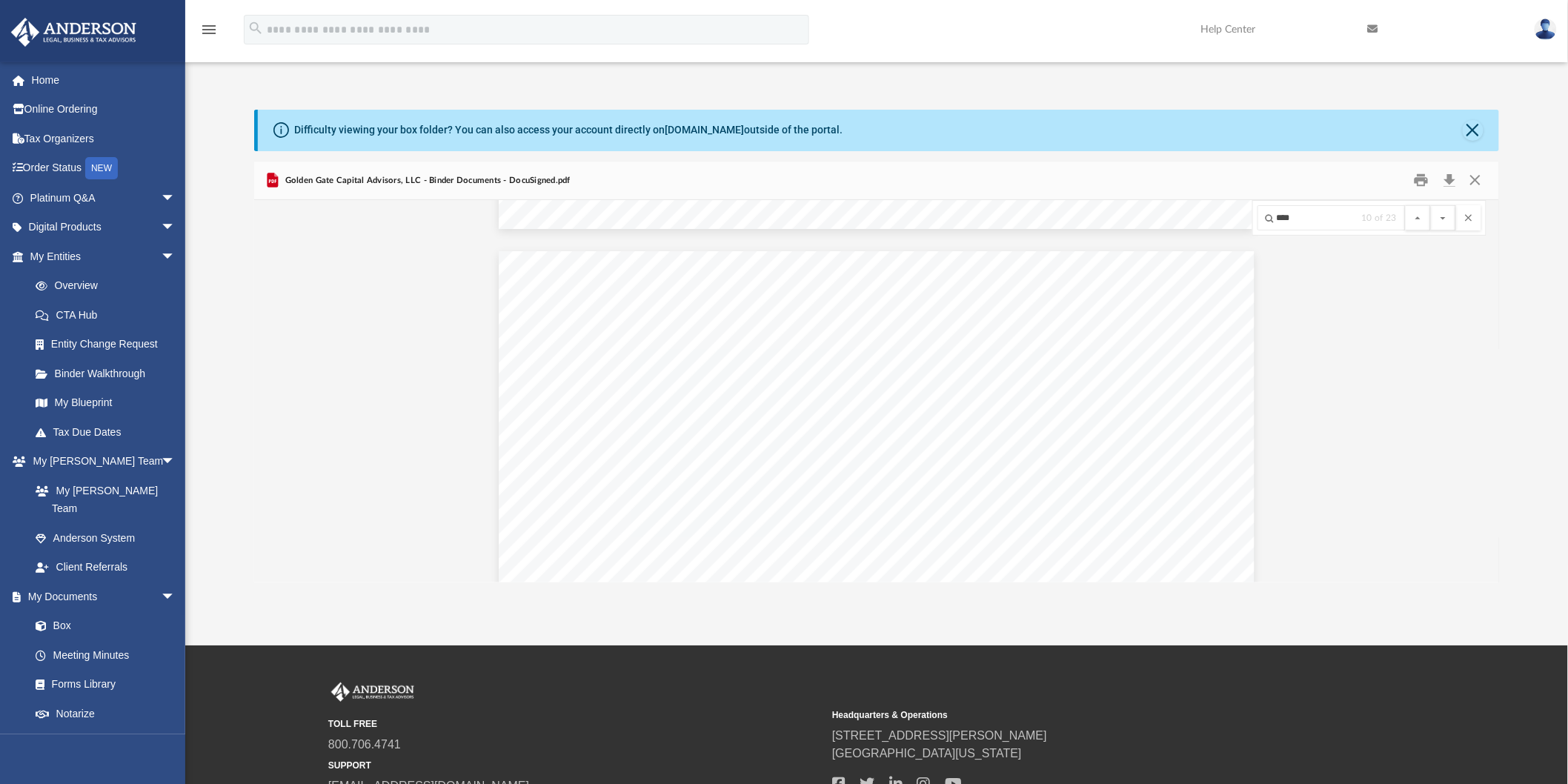
scroll to position [69959, 0]
click at [1448, 215] on button "File preview" at bounding box center [1443, 217] width 25 height 25
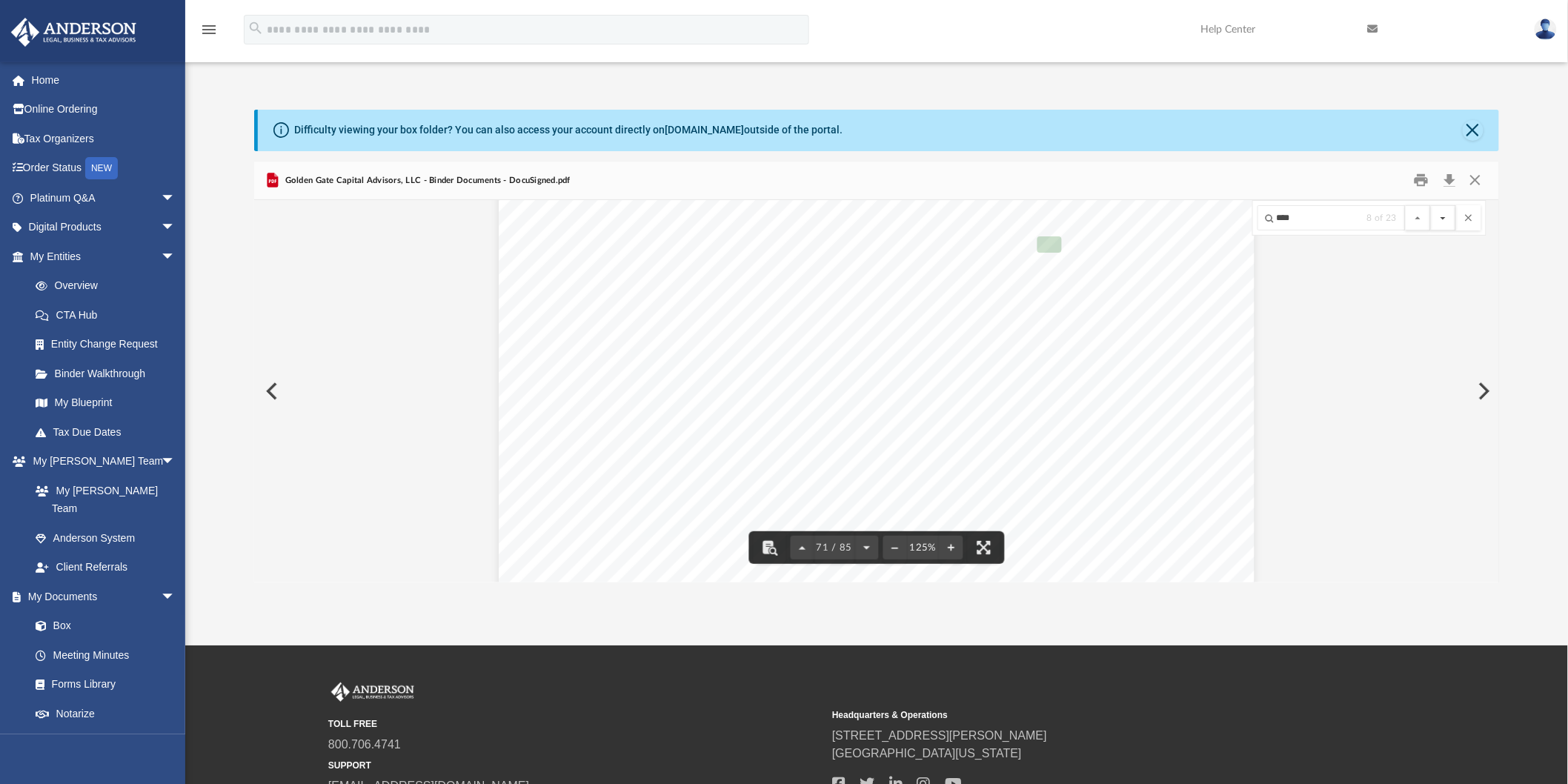
click at [1448, 215] on button "File preview" at bounding box center [1443, 217] width 25 height 25
click at [1445, 180] on button "Download" at bounding box center [1449, 180] width 26 height 23
